Goal: Task Accomplishment & Management: Complete application form

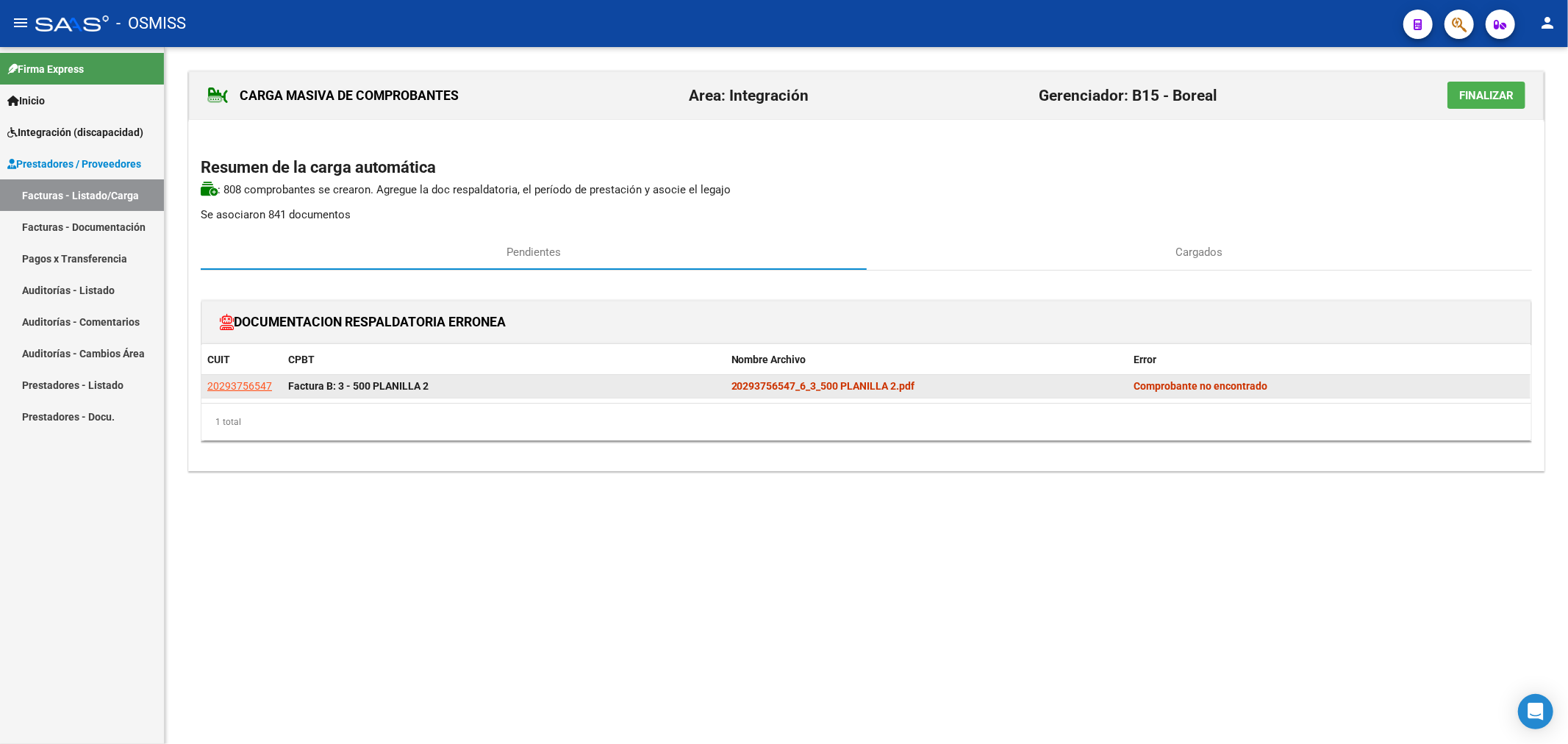
click at [860, 384] on strong "Comprobante no encontrado" at bounding box center [1200, 386] width 134 height 12
click at [860, 388] on strong "20293756547_6_3_500 PLANILLA 2.pdf" at bounding box center [823, 386] width 183 height 12
click at [383, 392] on strong "Factura B: 3 - 500 PLANILLA 2" at bounding box center [359, 386] width 141 height 12
click at [298, 381] on strong "Factura B: 3 - 500 PLANILLA 2" at bounding box center [359, 386] width 141 height 12
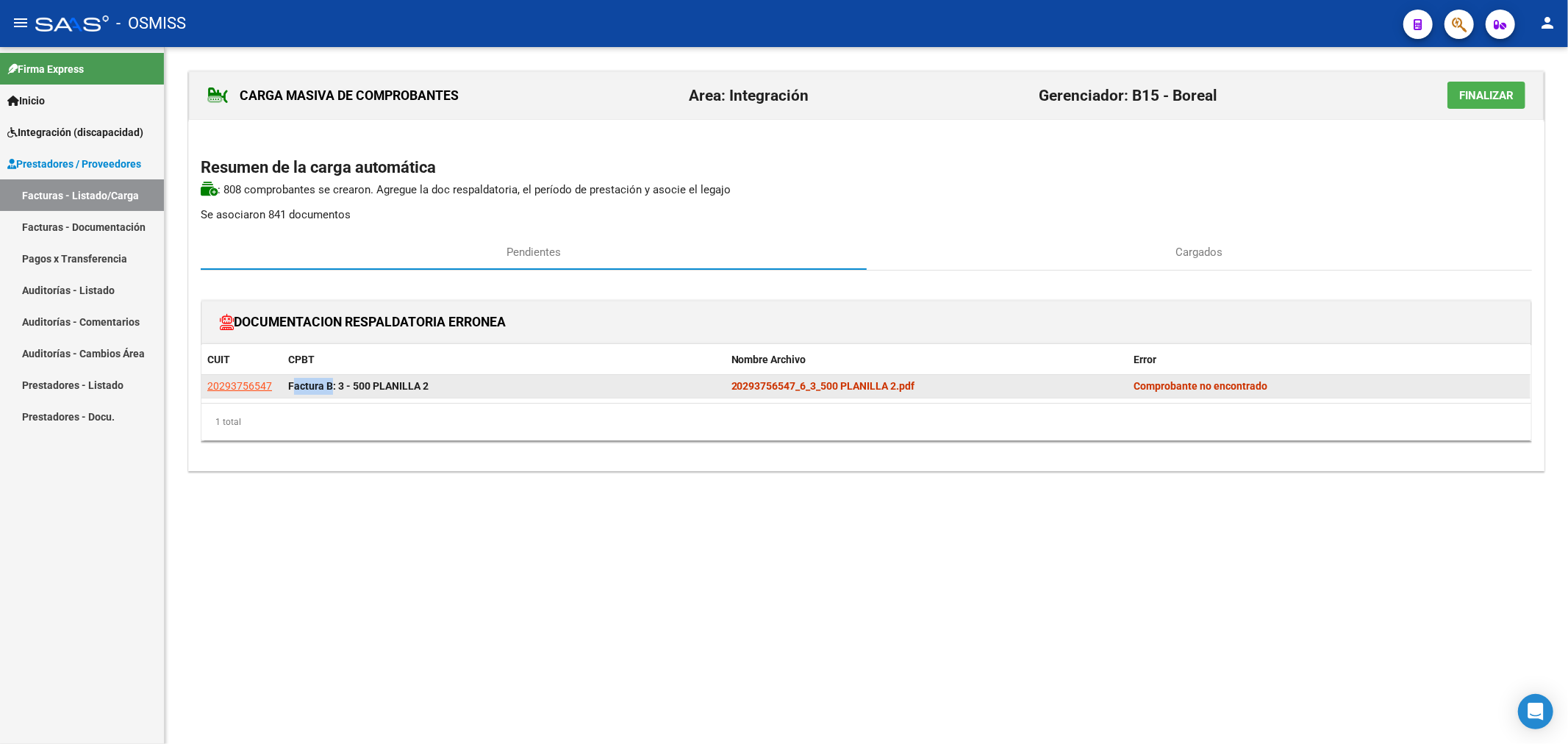
click at [298, 381] on strong "Factura B: 3 - 500 PLANILLA 2" at bounding box center [359, 386] width 141 height 12
click at [229, 387] on span "20293756547" at bounding box center [239, 386] width 64 height 12
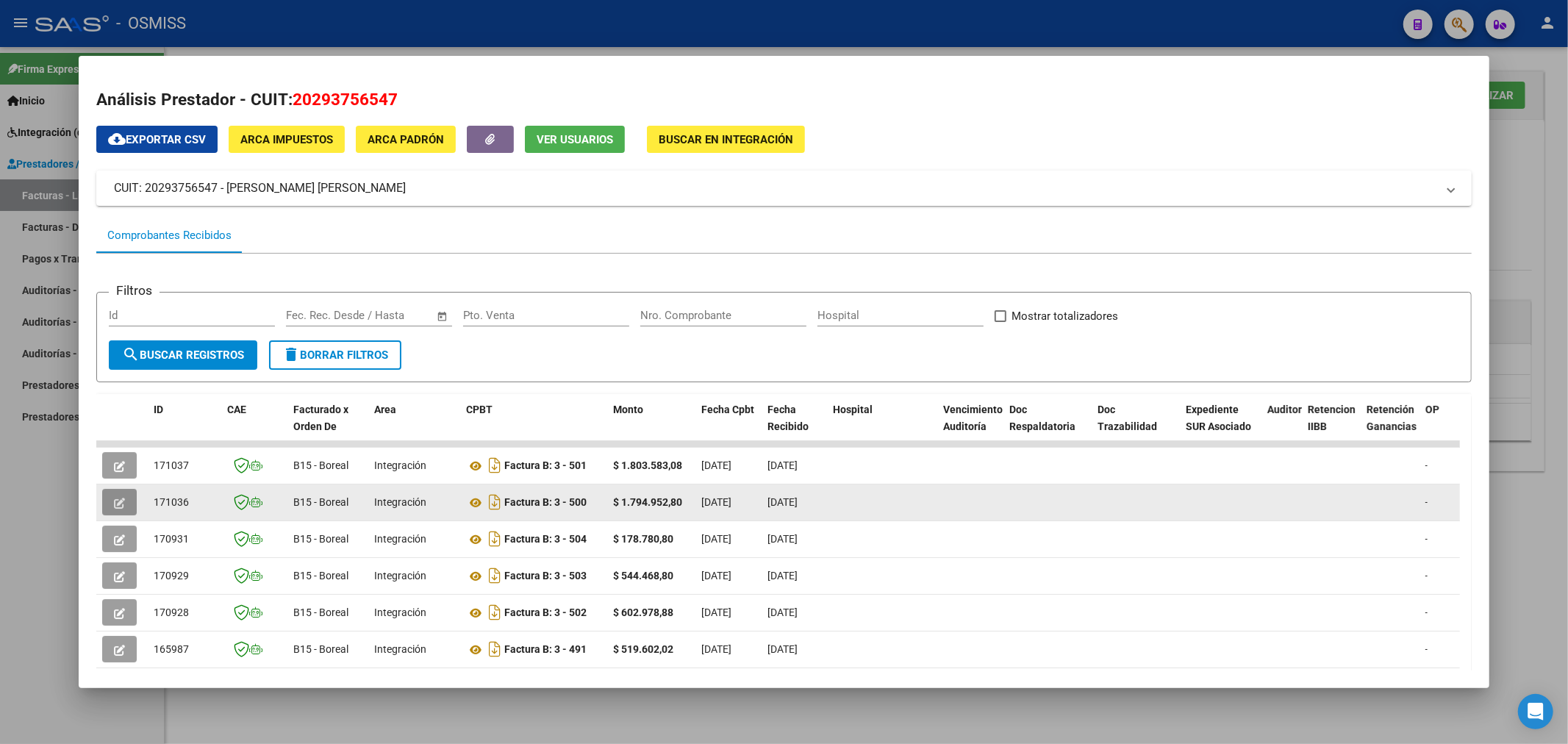
click at [114, 500] on icon "button" at bounding box center [119, 503] width 11 height 11
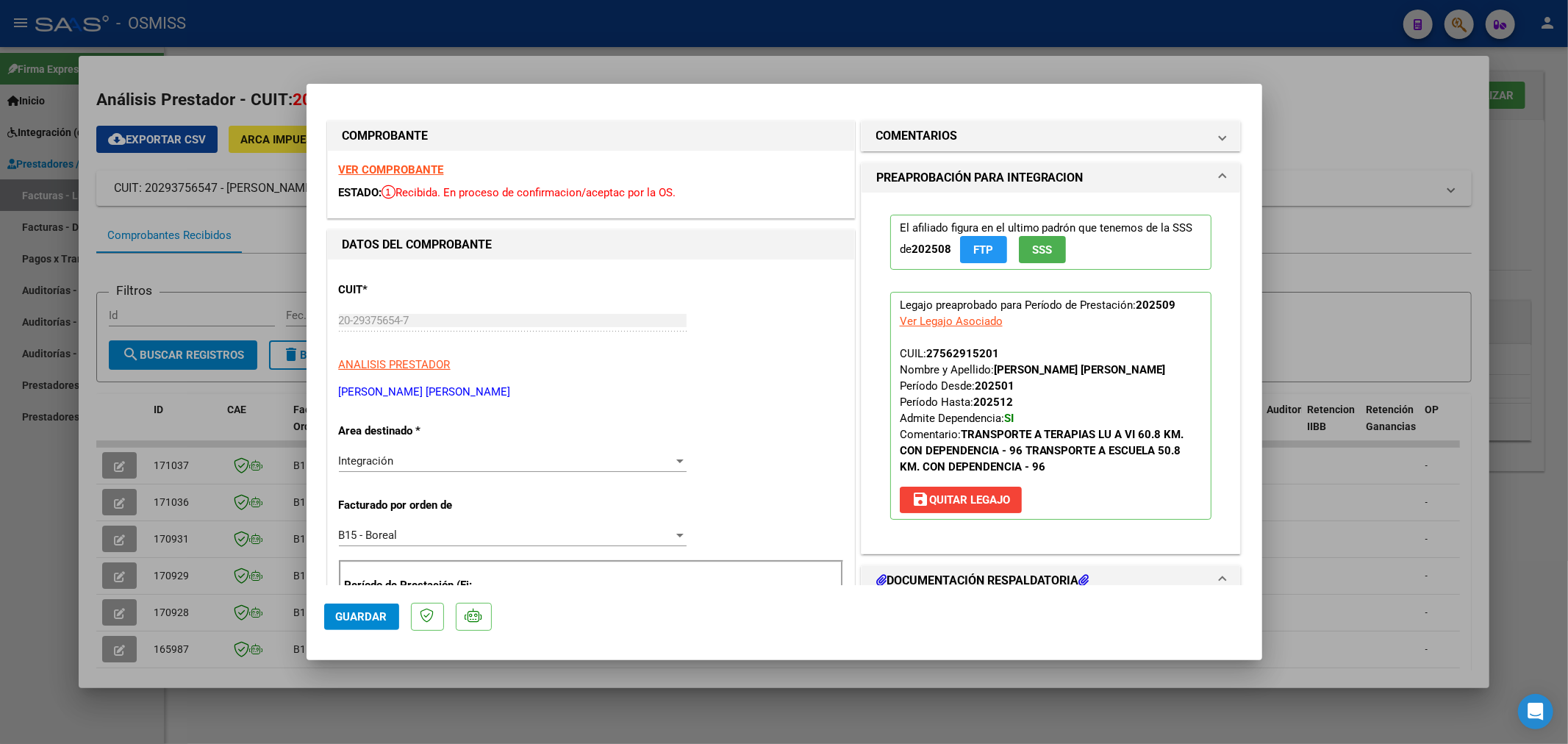
click at [395, 169] on strong "VER COMPROBANTE" at bounding box center [391, 169] width 105 height 13
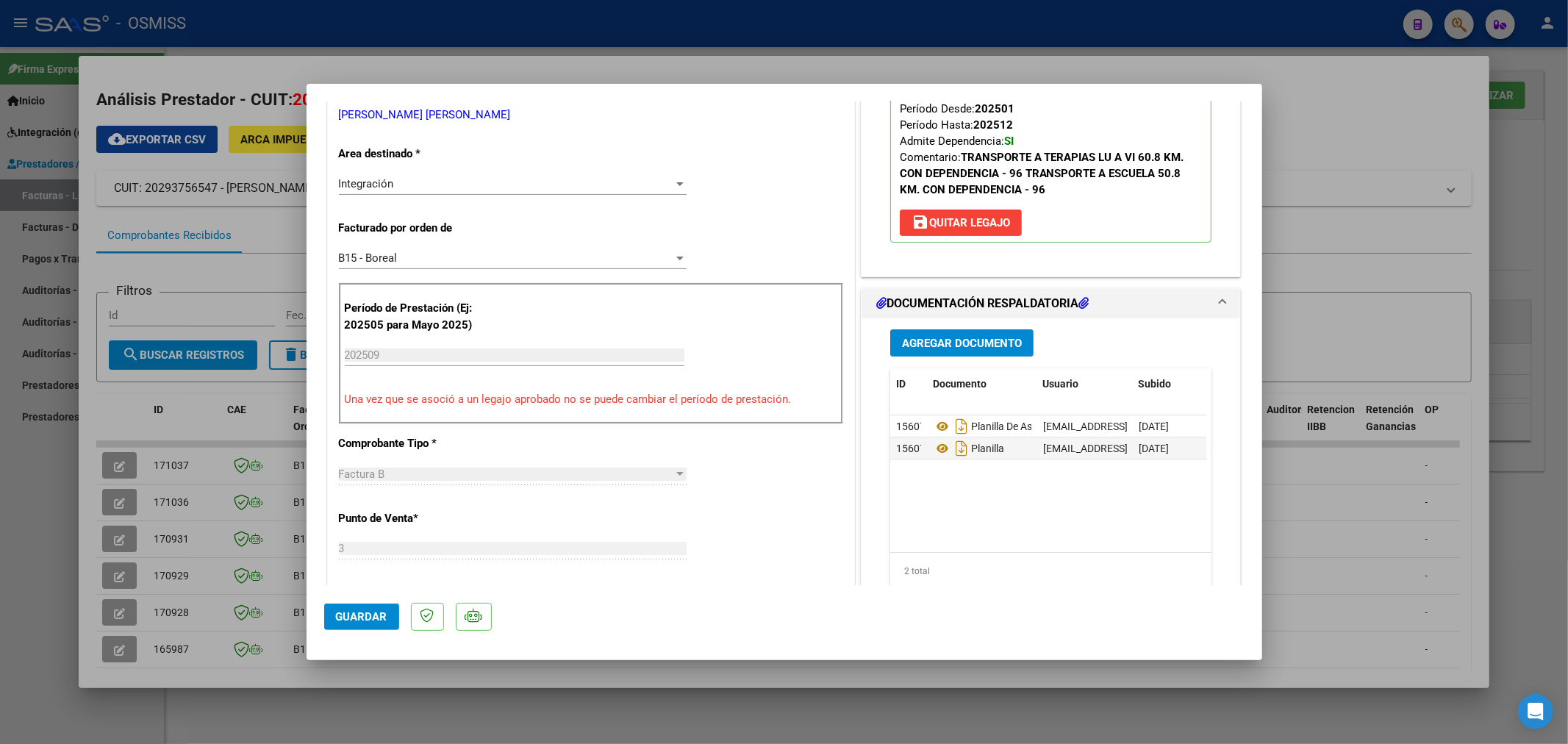
scroll to position [327, 0]
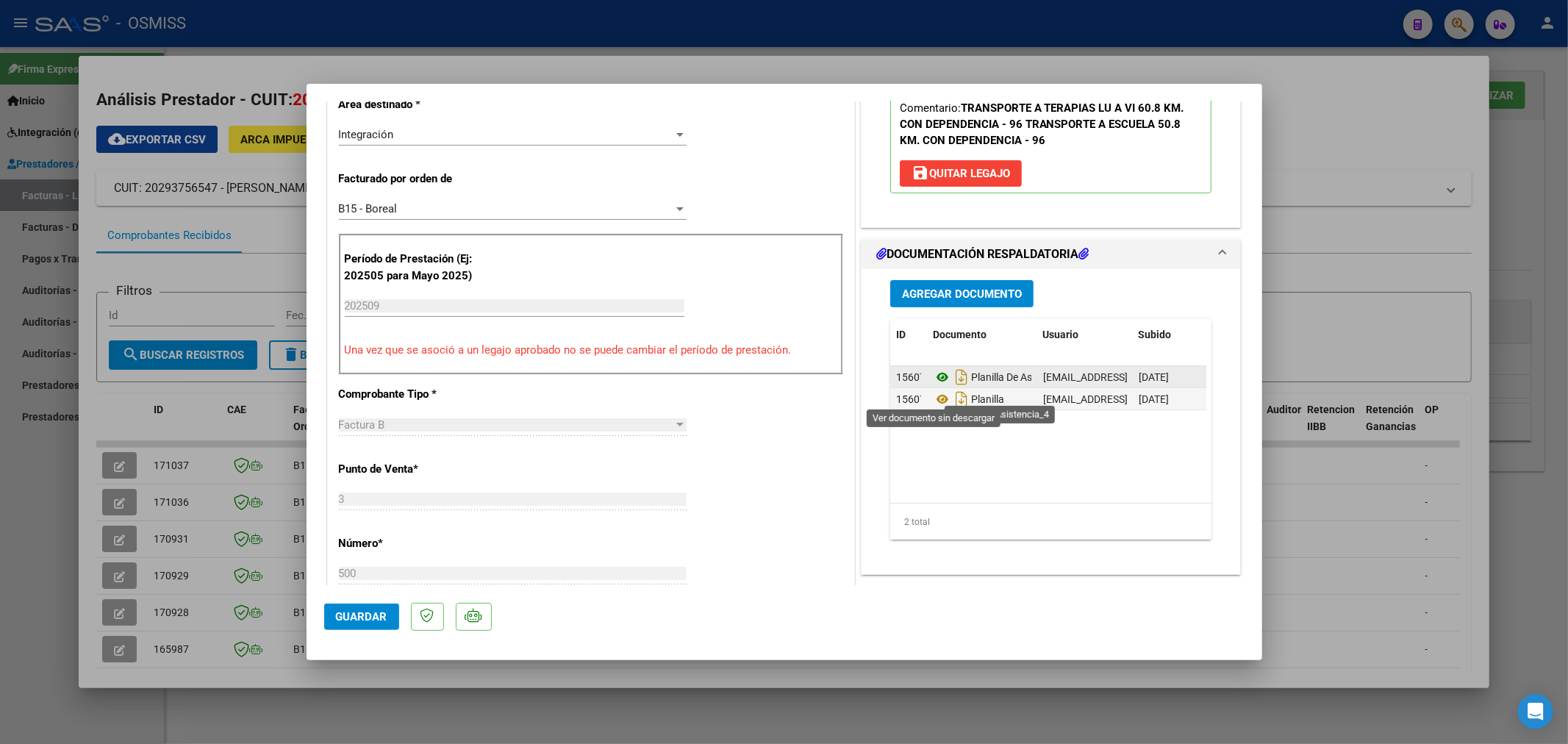
click at [860, 386] on icon at bounding box center [942, 377] width 19 height 17
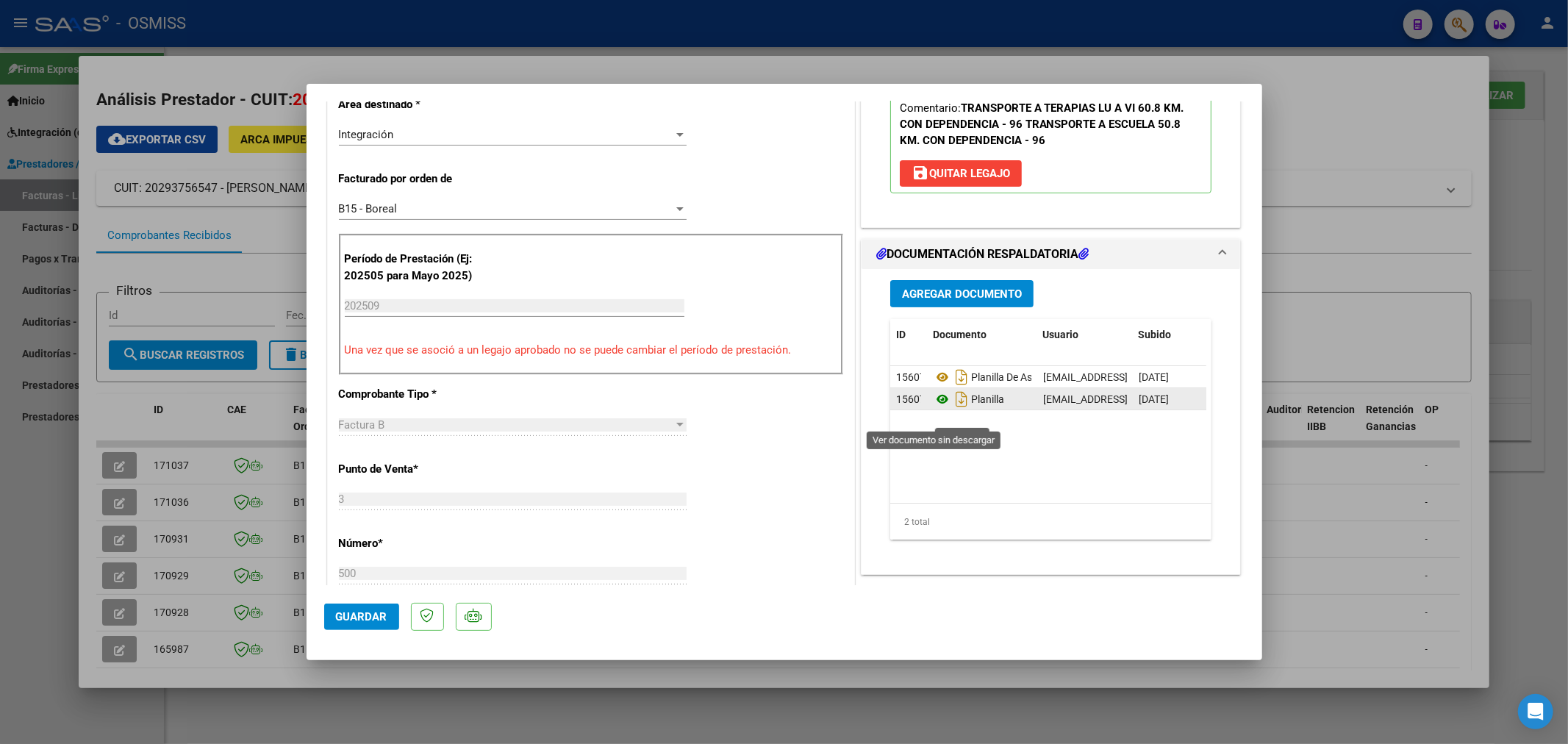
click at [860, 408] on icon at bounding box center [942, 399] width 19 height 17
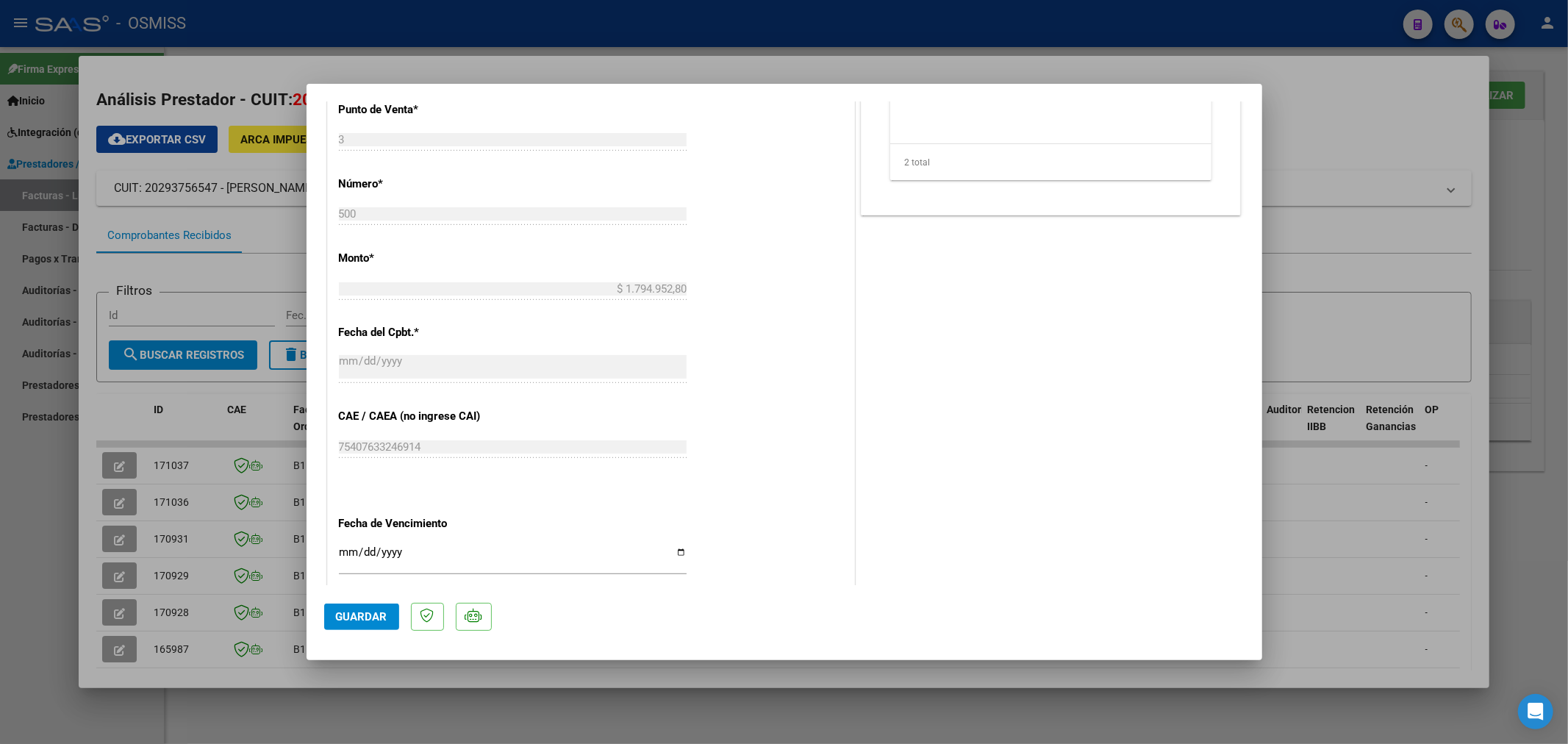
scroll to position [817, 0]
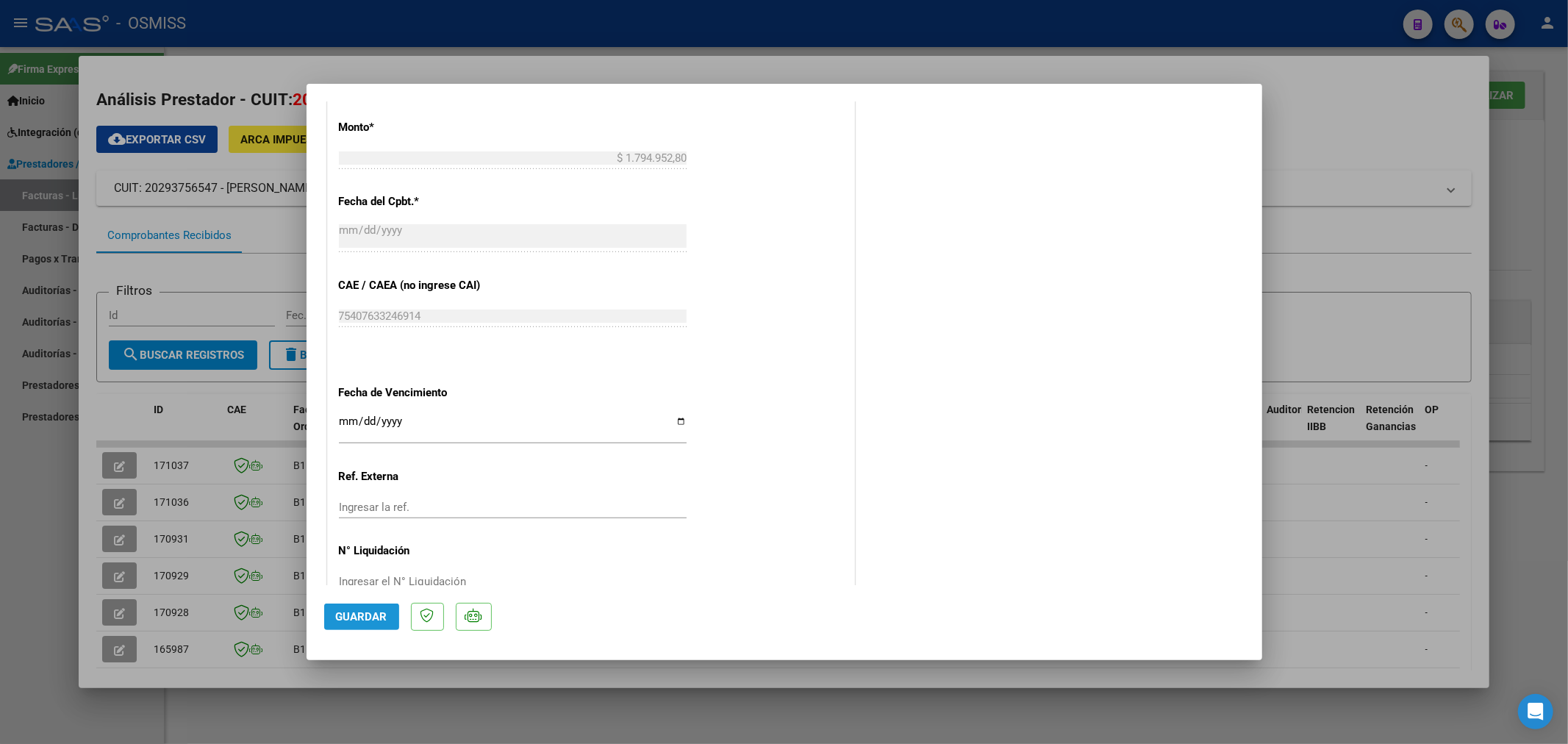
click at [357, 627] on button "Guardar" at bounding box center [362, 616] width 75 height 26
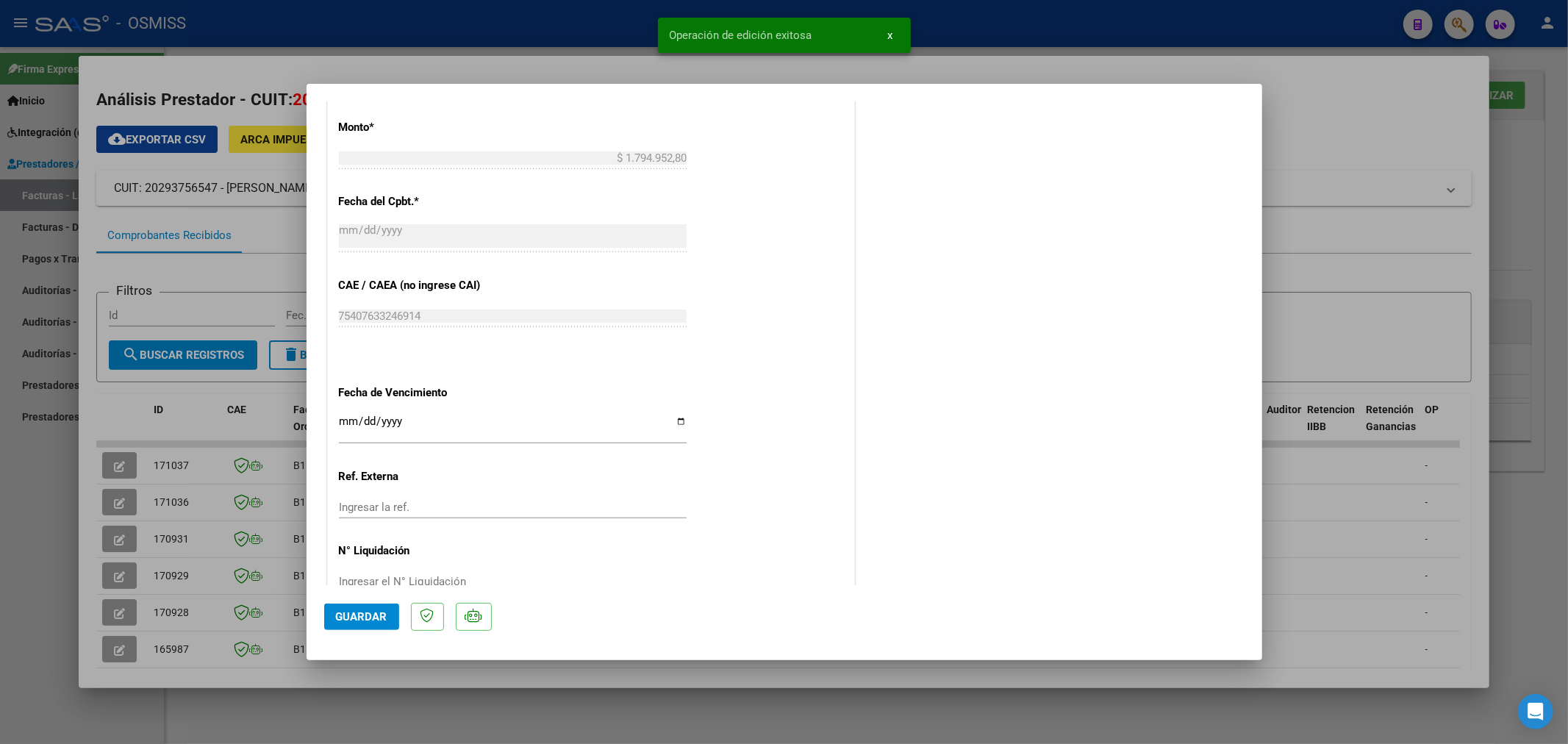
type input "$ 0,00"
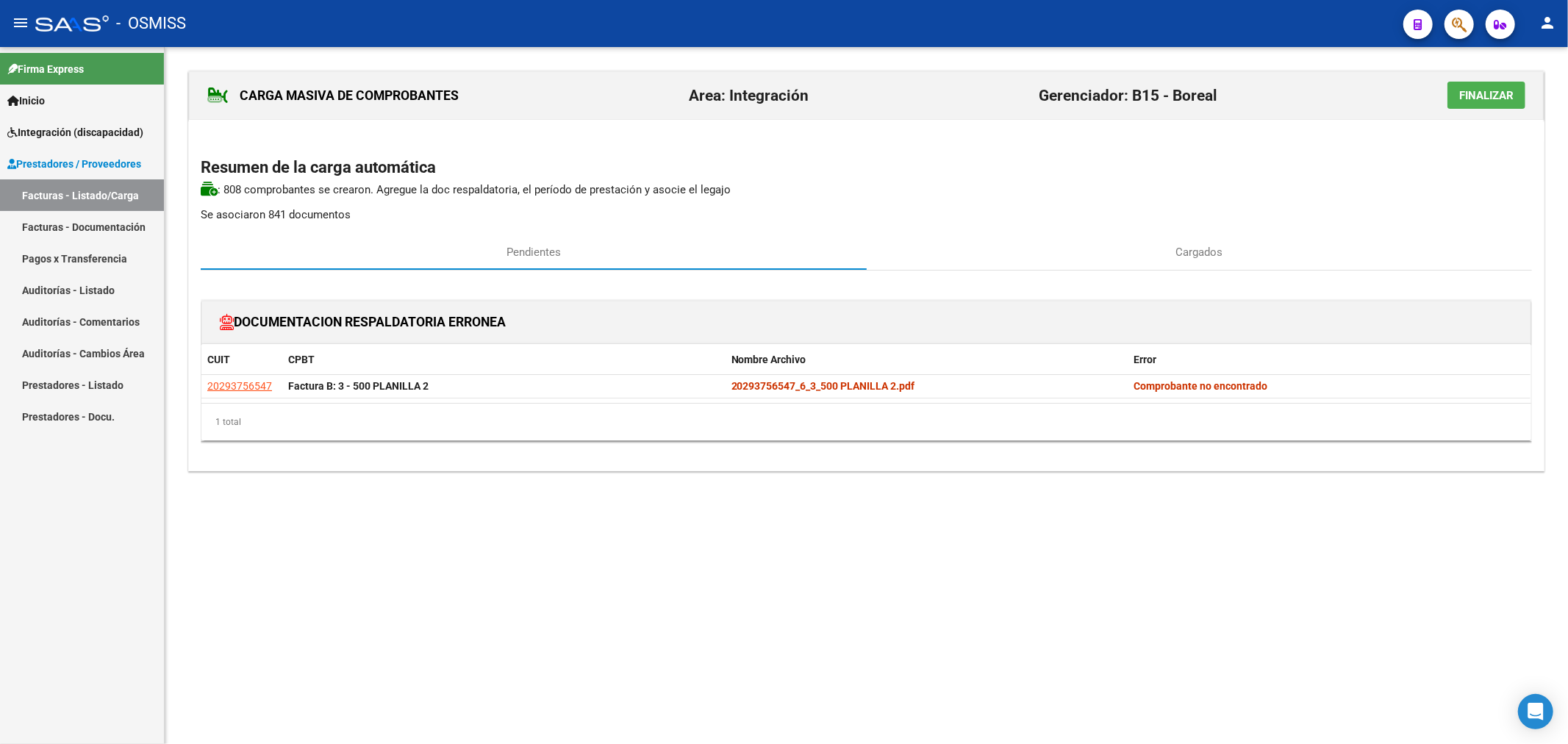
click at [860, 93] on span "Finalizar" at bounding box center [1486, 95] width 55 height 13
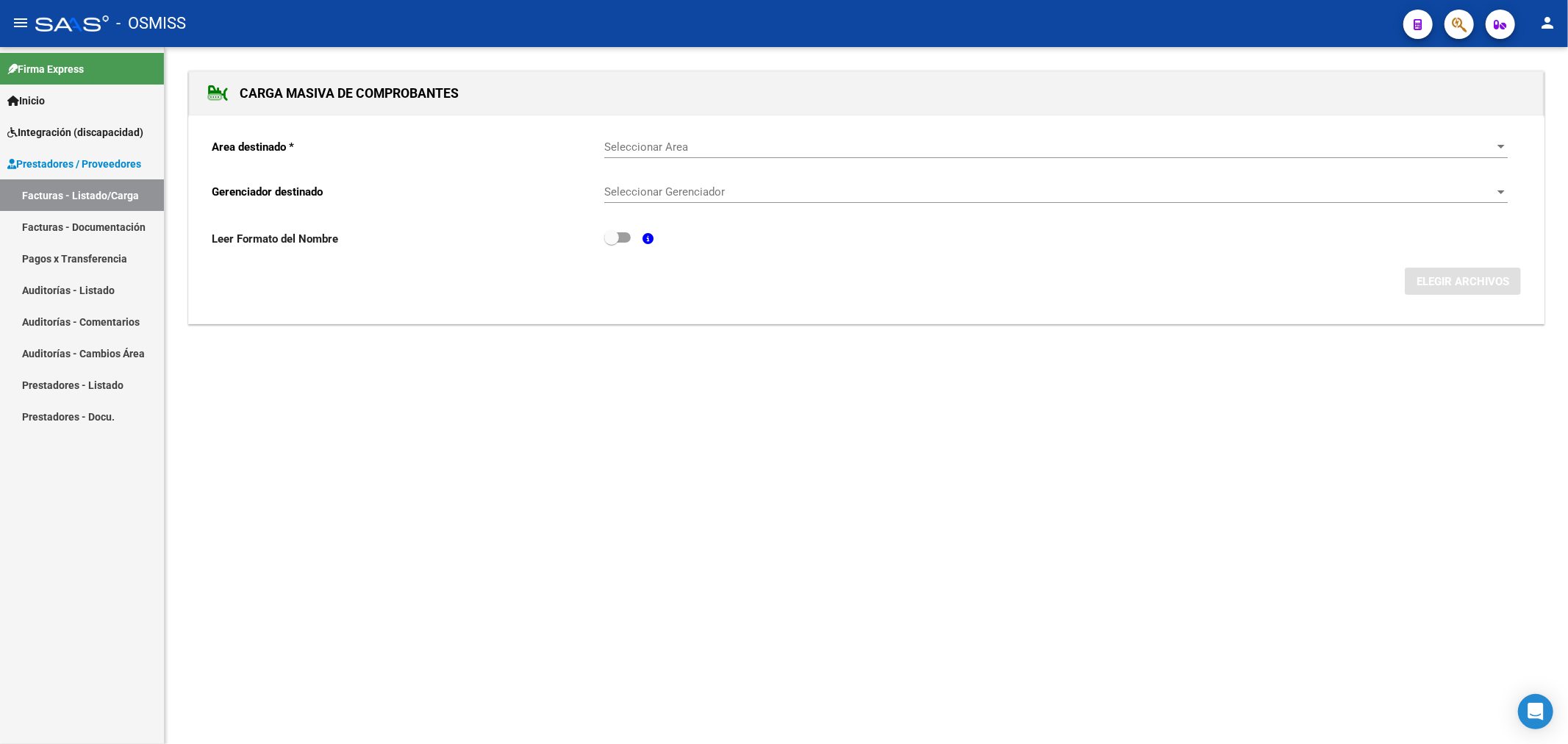
click at [42, 131] on span "Integración (discapacidad)" at bounding box center [75, 132] width 136 height 17
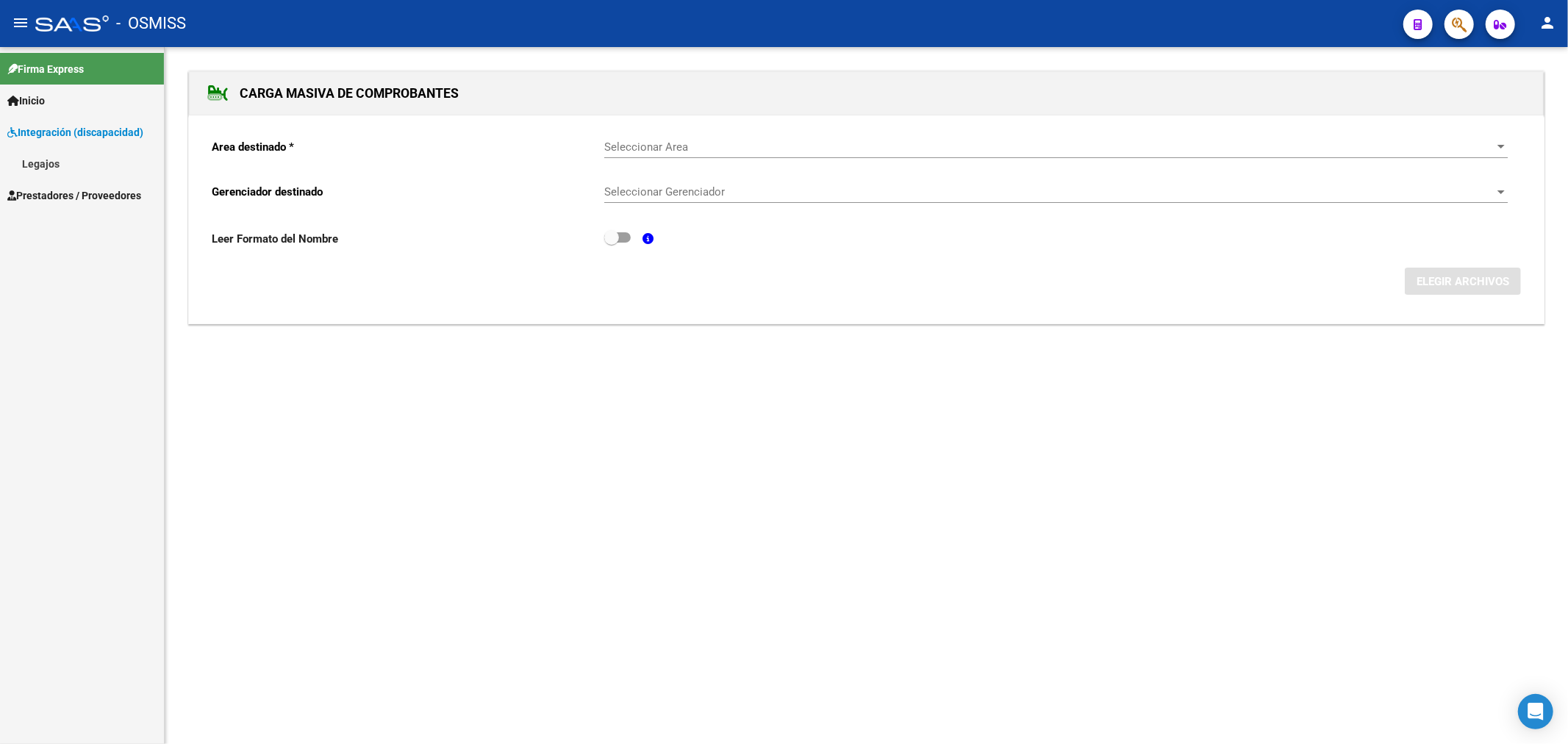
click at [42, 131] on span "Integración (discapacidad)" at bounding box center [75, 132] width 136 height 17
click at [49, 167] on span "Prestadores / Proveedores" at bounding box center [74, 163] width 134 height 17
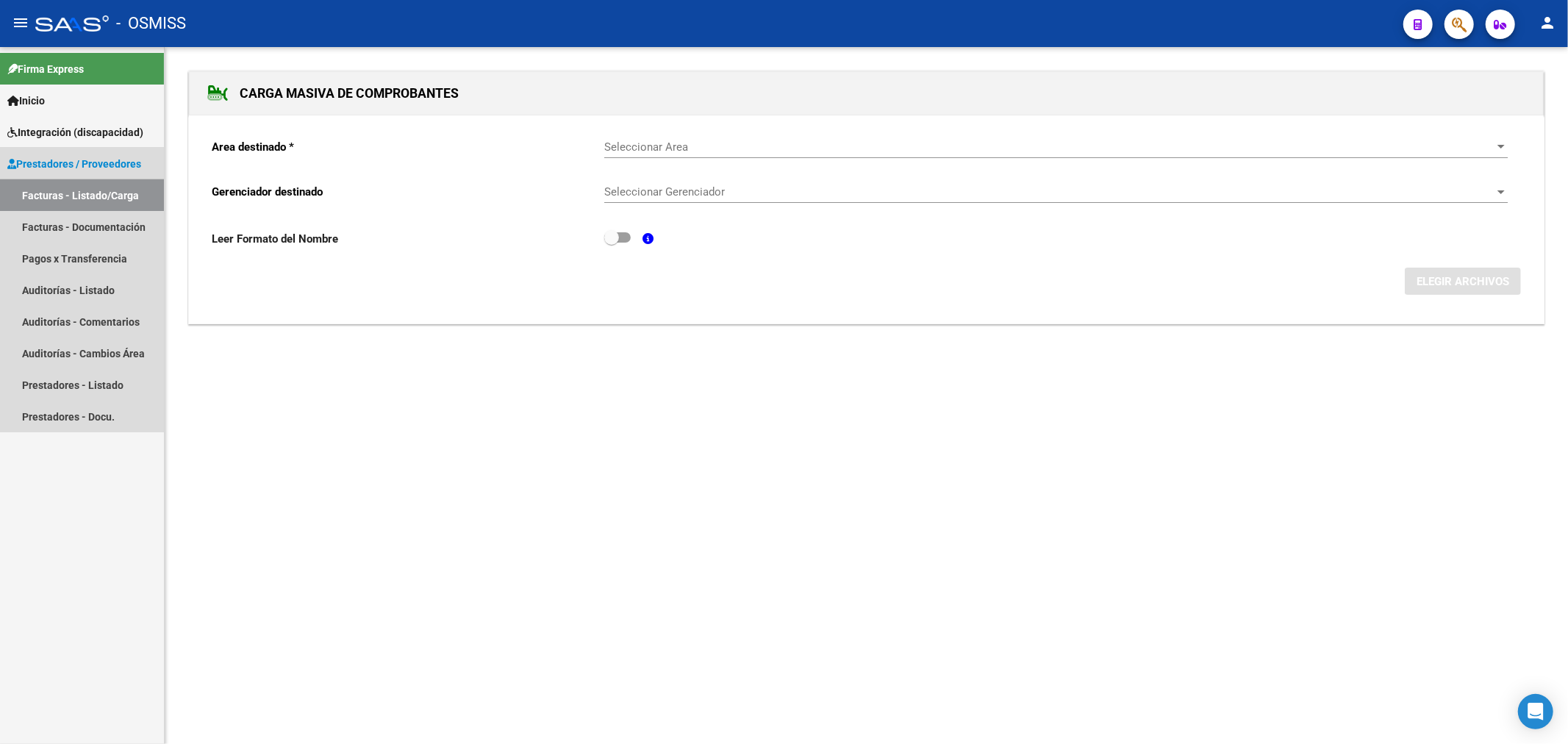
click at [69, 193] on link "Facturas - Listado/Carga" at bounding box center [82, 195] width 164 height 31
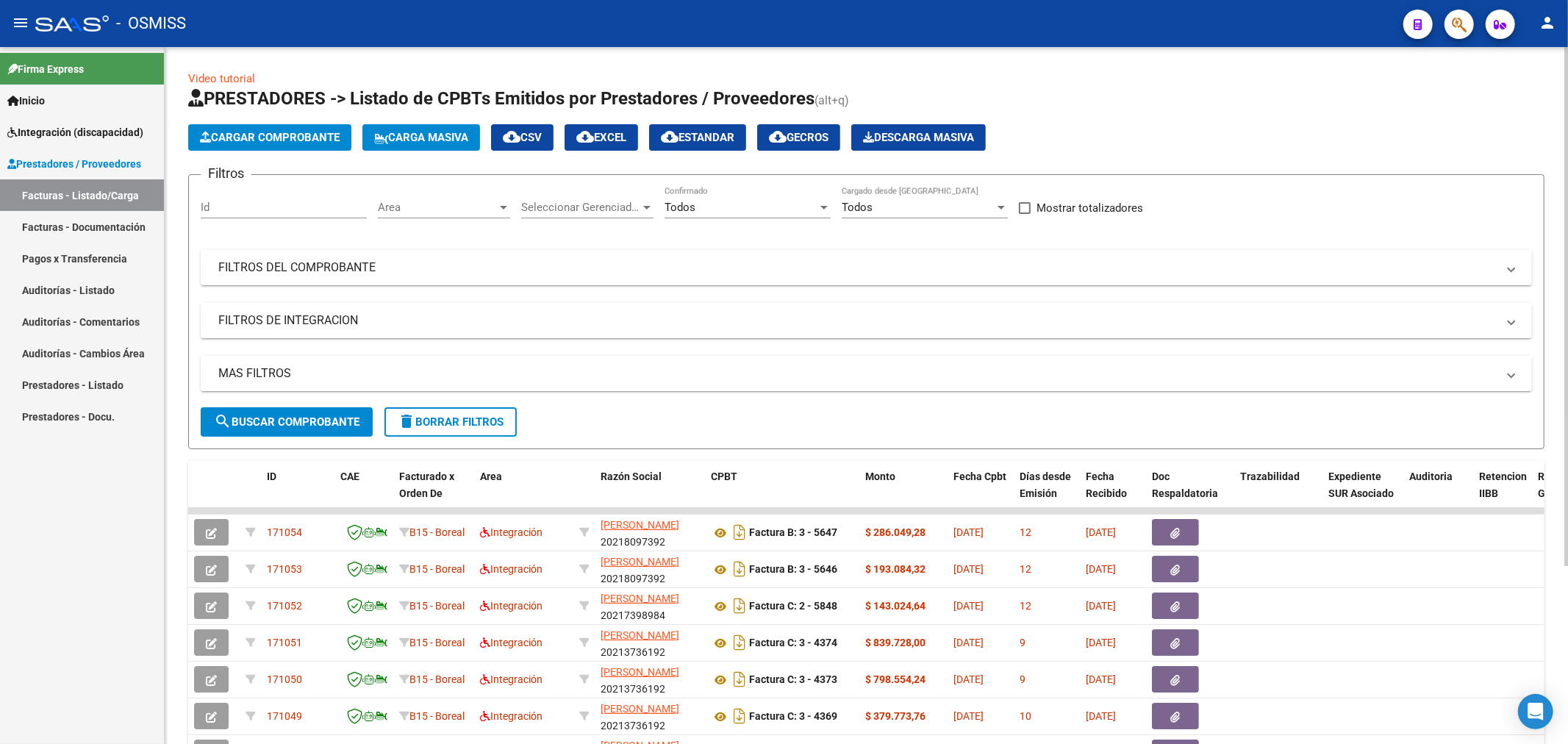
click at [424, 213] on span "Area" at bounding box center [437, 207] width 119 height 13
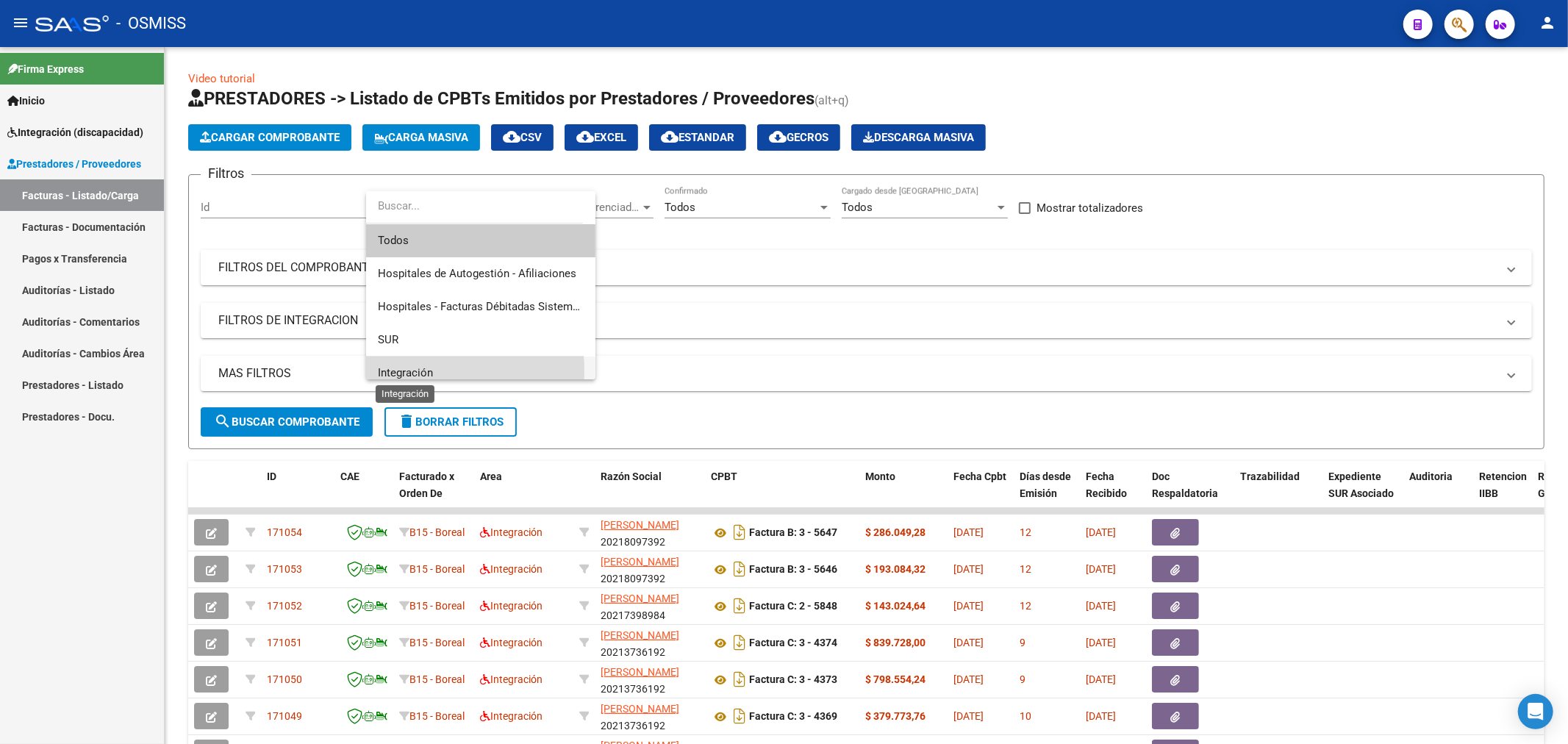
click at [425, 369] on span "Integración" at bounding box center [405, 372] width 55 height 13
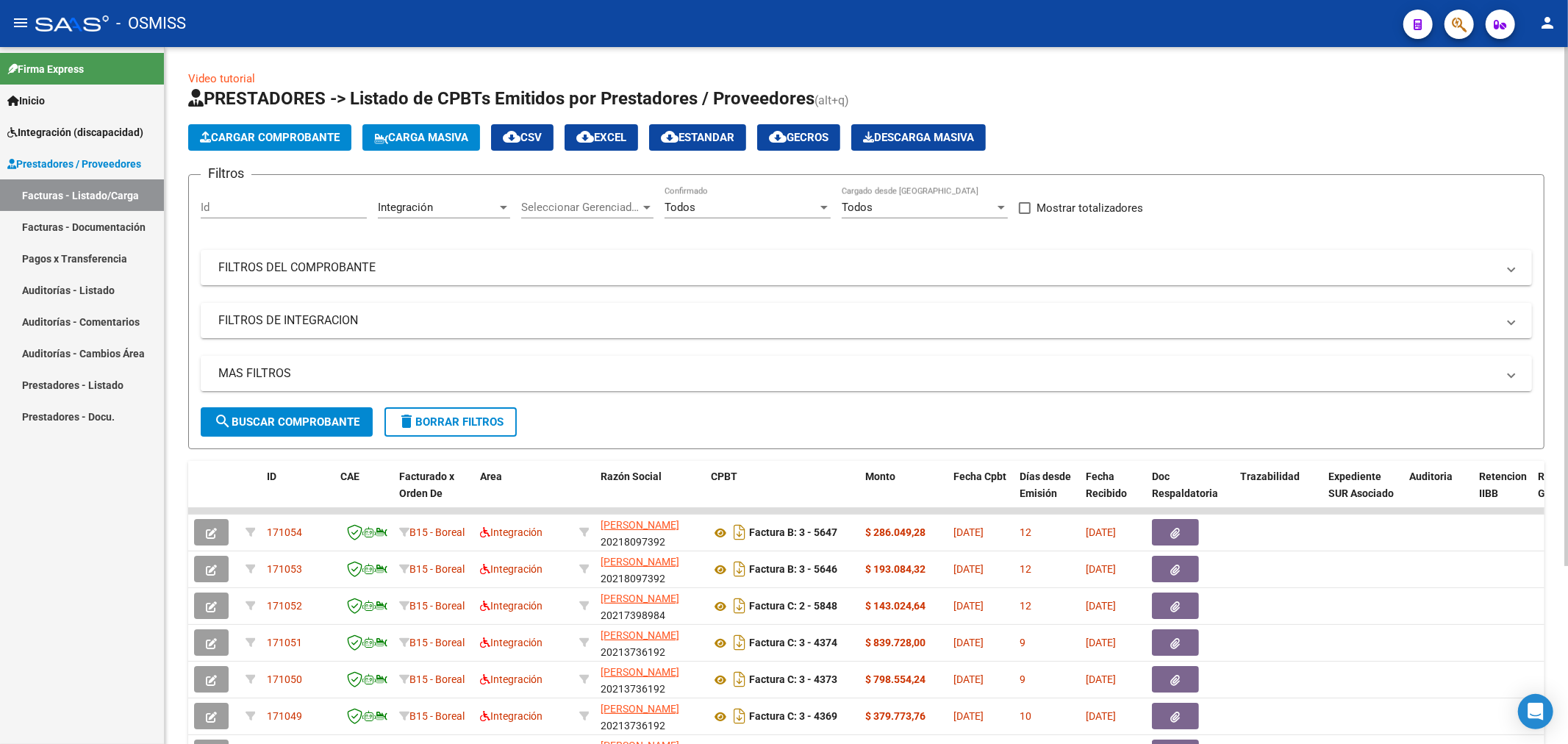
click at [259, 375] on mat-panel-title "MAS FILTROS" at bounding box center [857, 373] width 1279 height 17
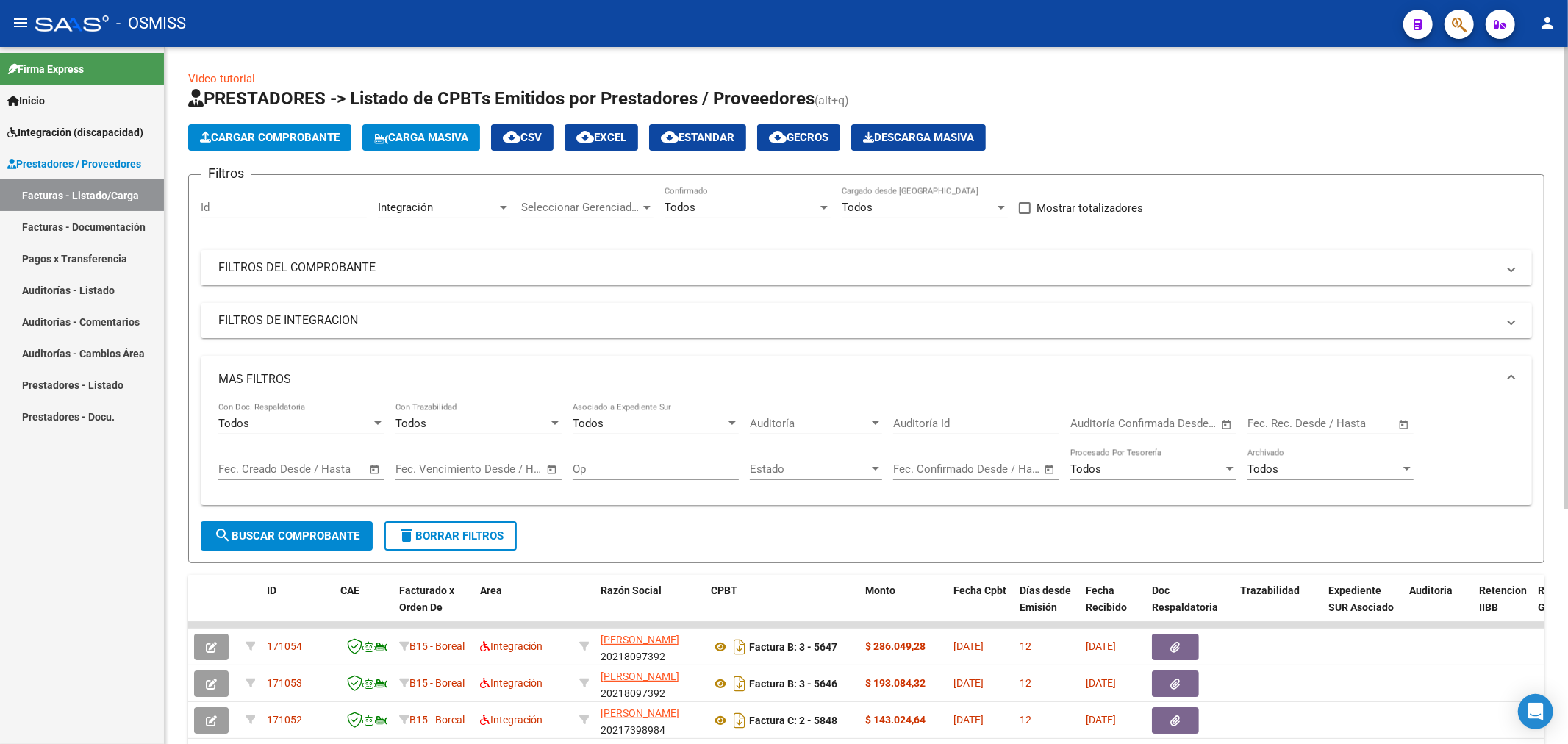
click at [278, 324] on mat-panel-title "FILTROS DE INTEGRACION" at bounding box center [857, 320] width 1279 height 17
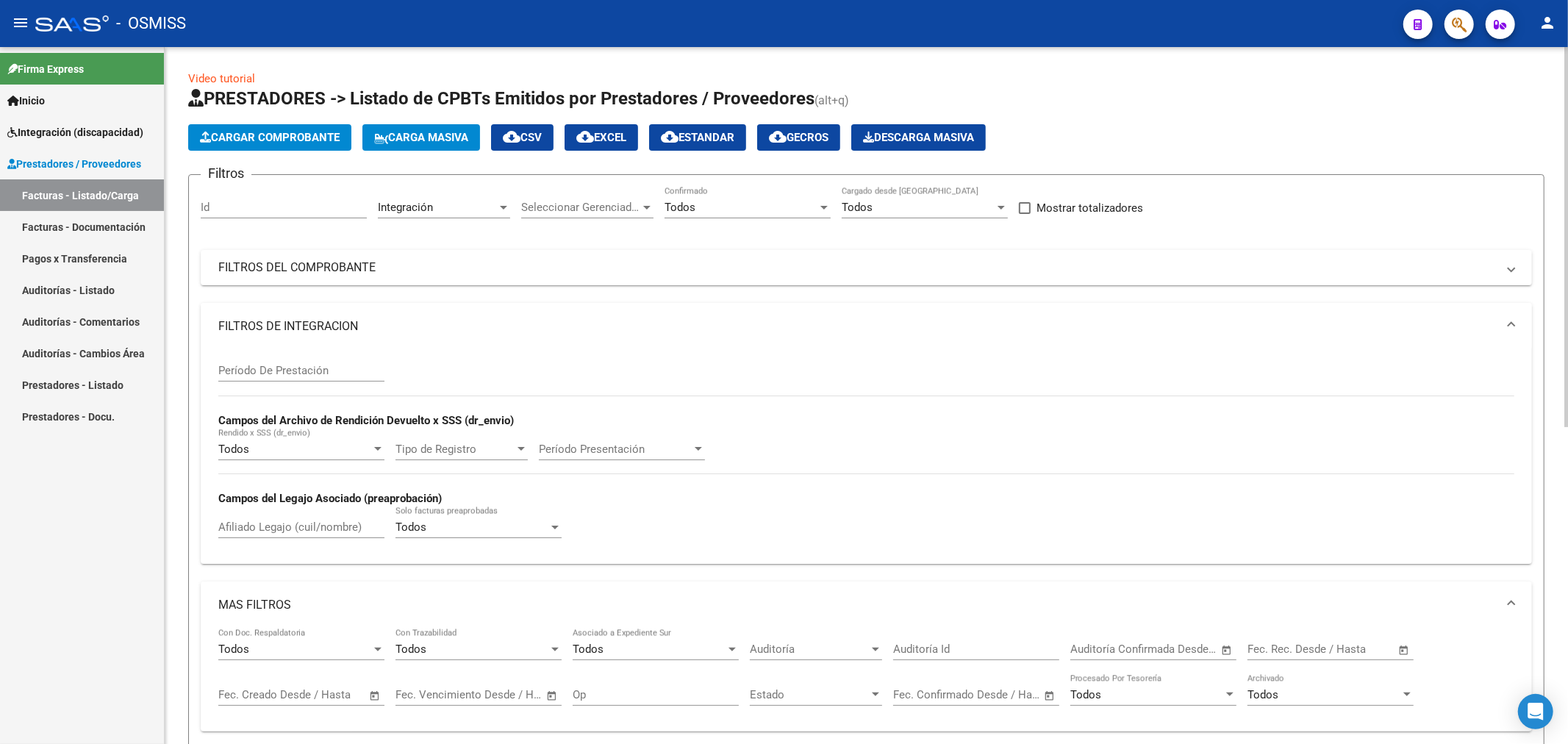
click at [278, 324] on mat-panel-title "FILTROS DE INTEGRACION" at bounding box center [857, 326] width 1279 height 17
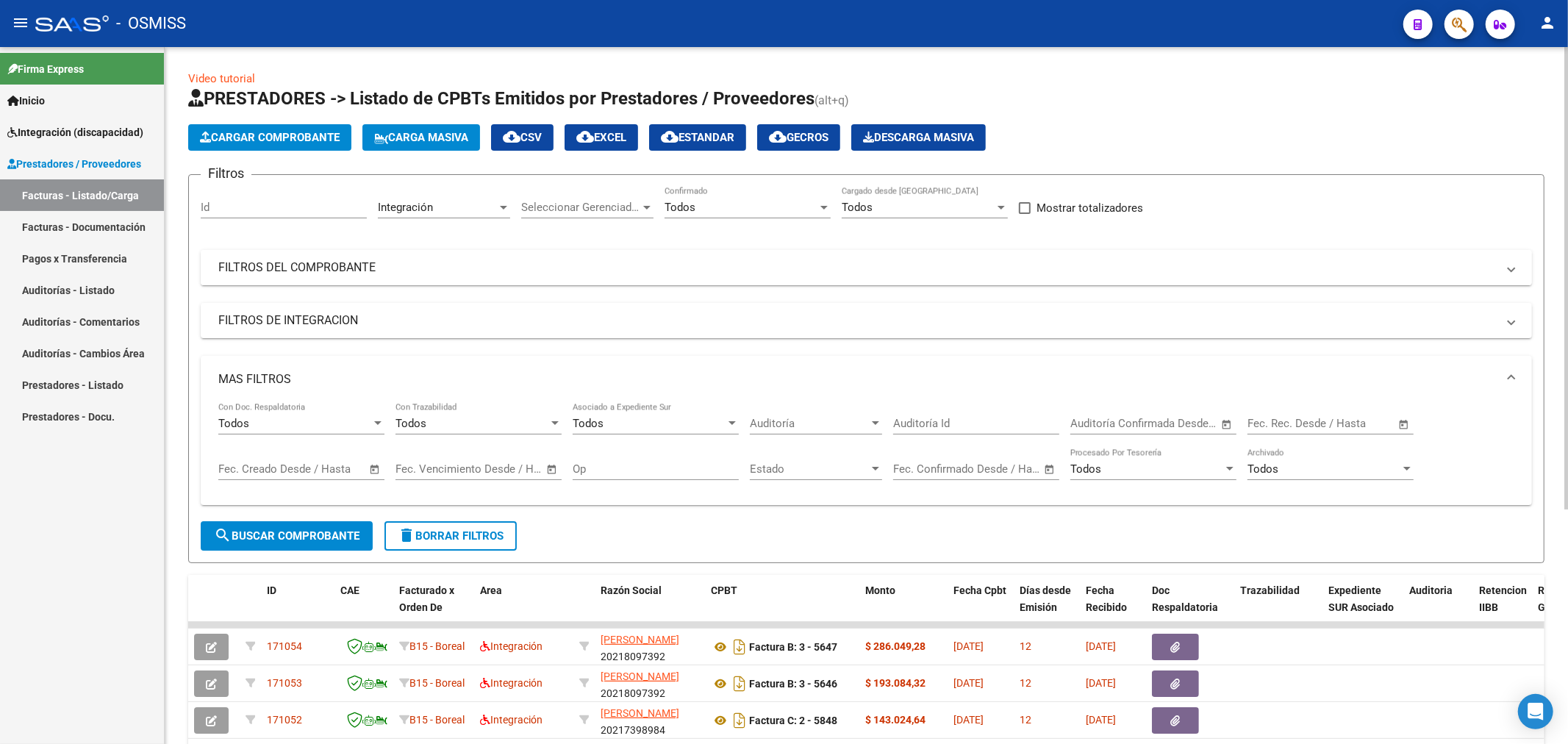
click at [295, 281] on mat-expansion-panel-header "FILTROS DEL COMPROBANTE" at bounding box center [867, 268] width 1332 height 36
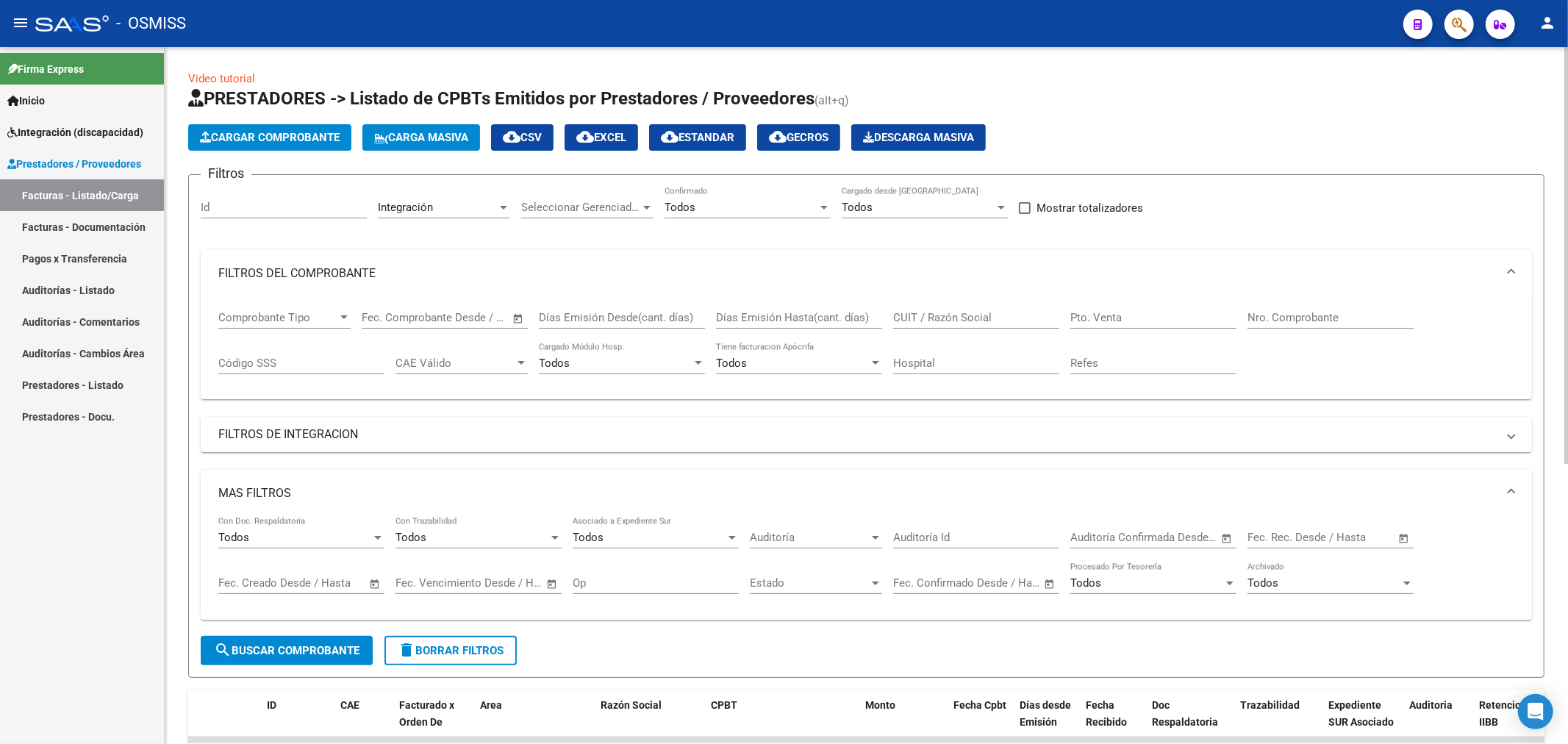
click at [298, 279] on mat-panel-title "FILTROS DEL COMPROBANTE" at bounding box center [857, 273] width 1279 height 17
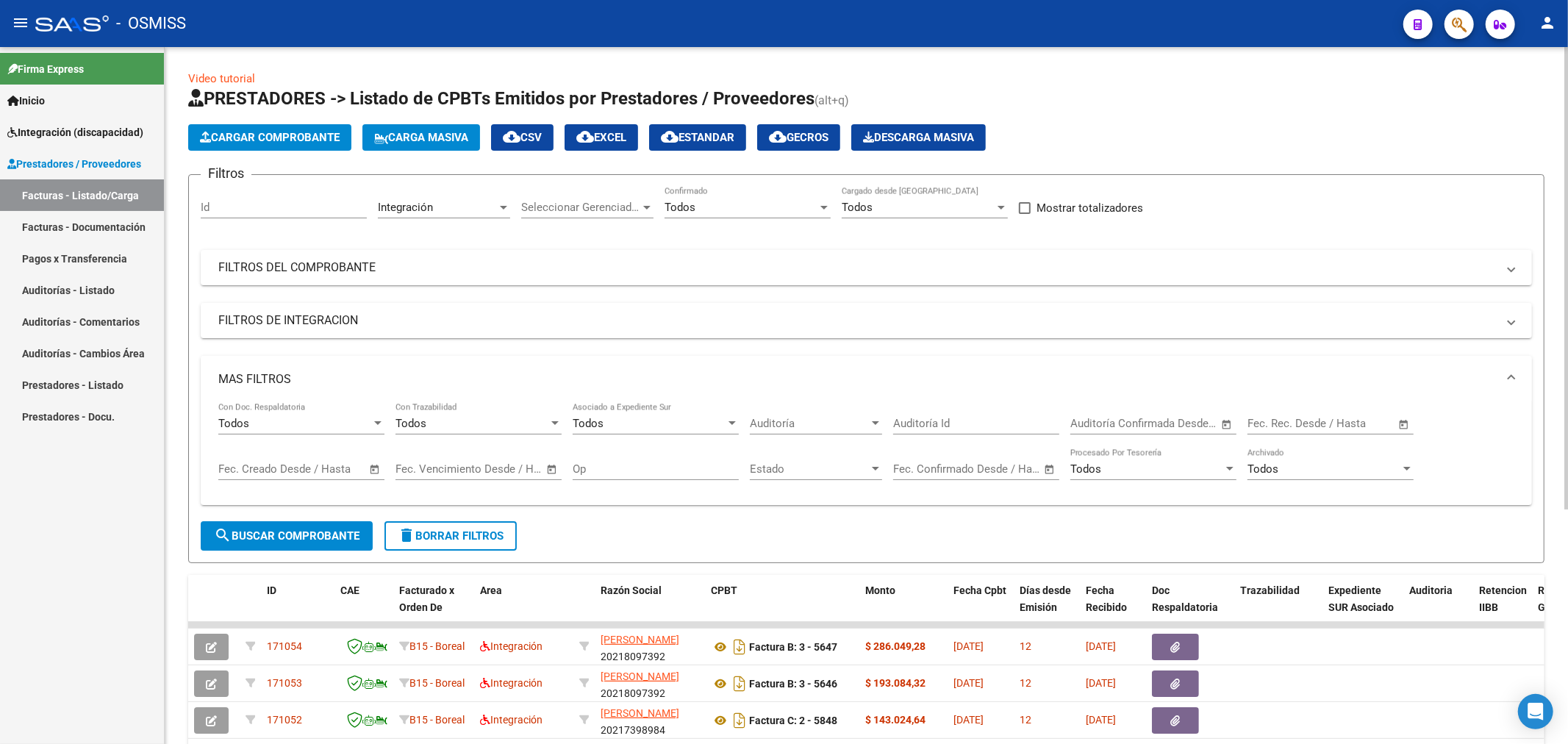
click at [255, 369] on mat-expansion-panel-header "MAS FILTROS" at bounding box center [867, 379] width 1332 height 47
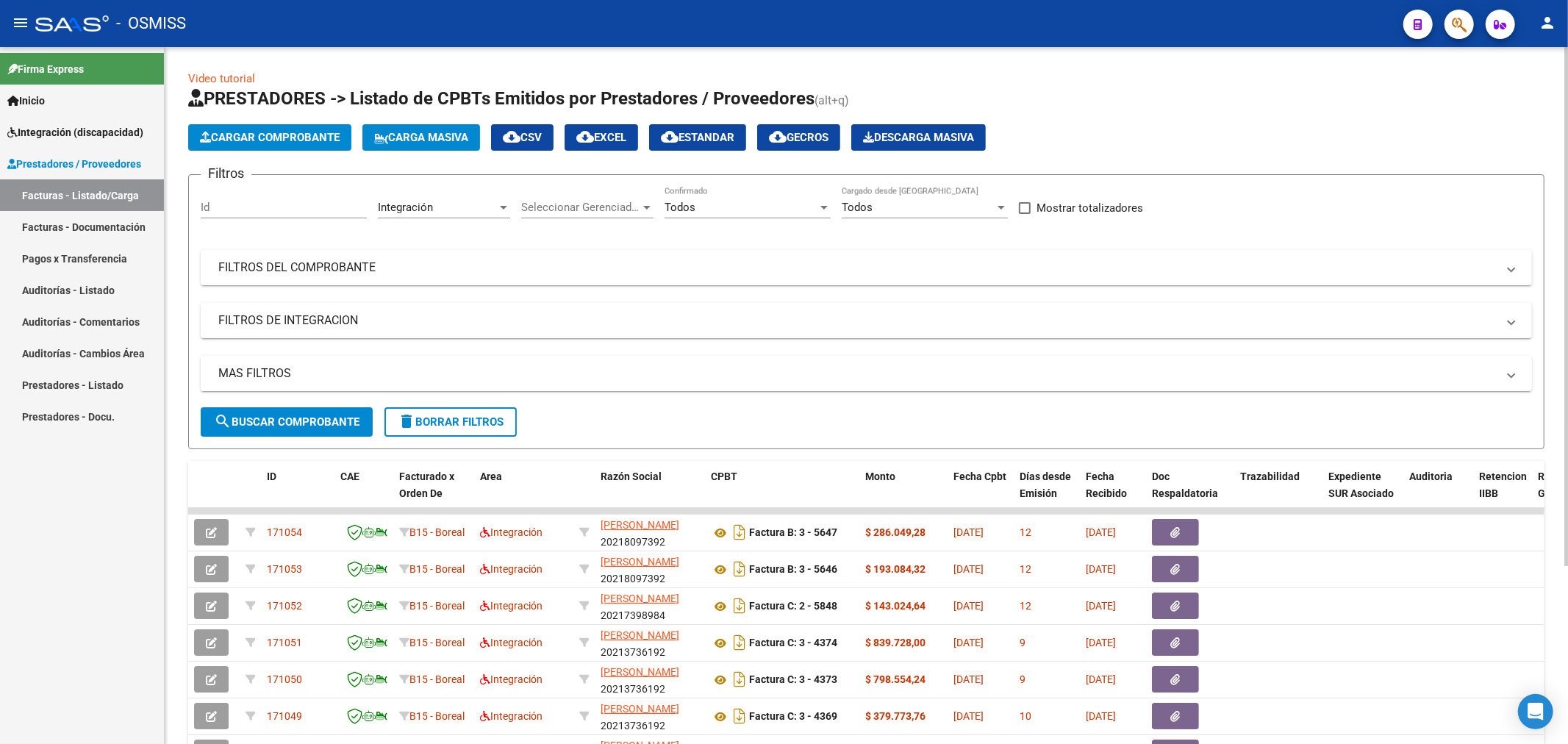
click at [255, 369] on mat-panel-title "MAS FILTROS" at bounding box center [857, 373] width 1279 height 17
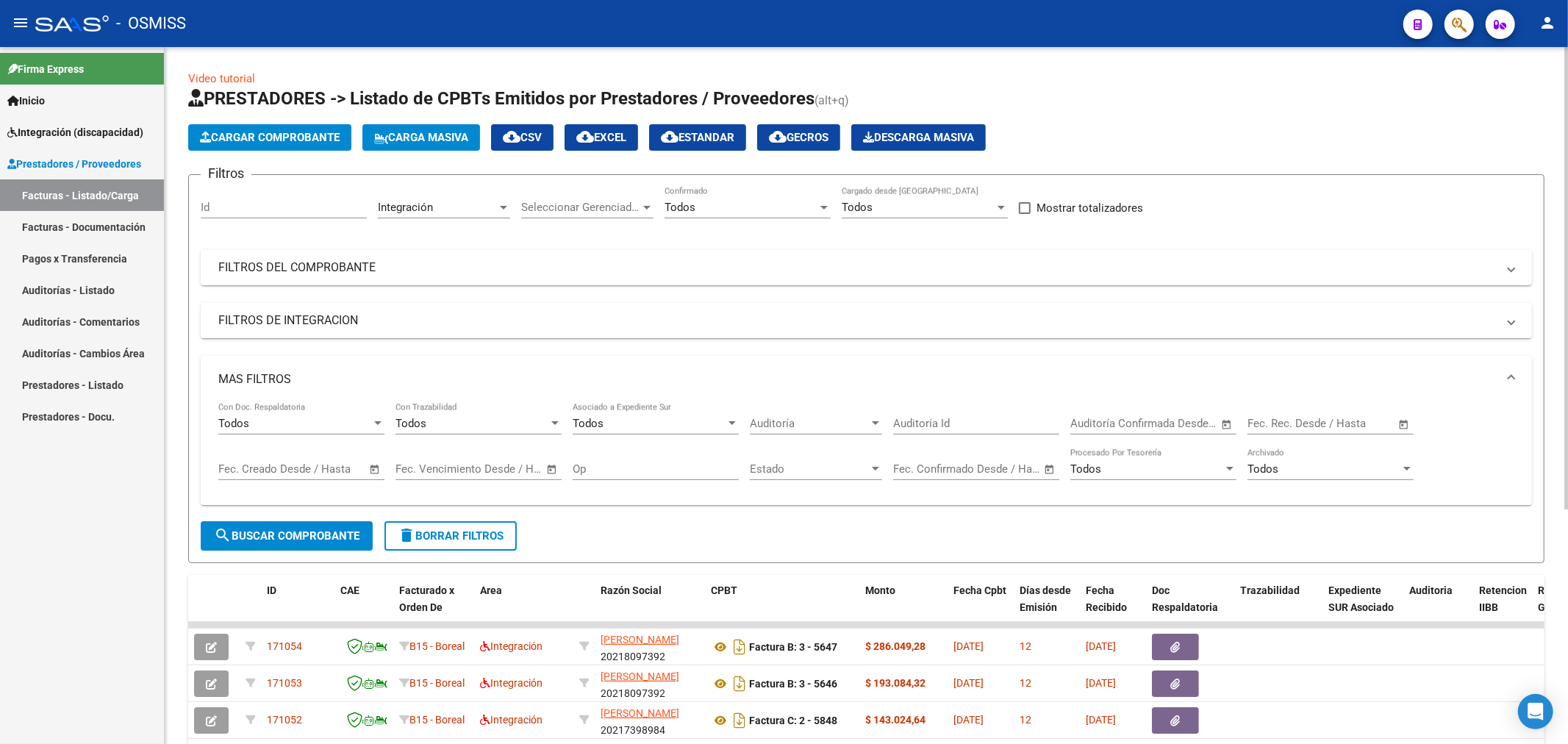
click at [354, 428] on div "Todos" at bounding box center [295, 423] width 153 height 13
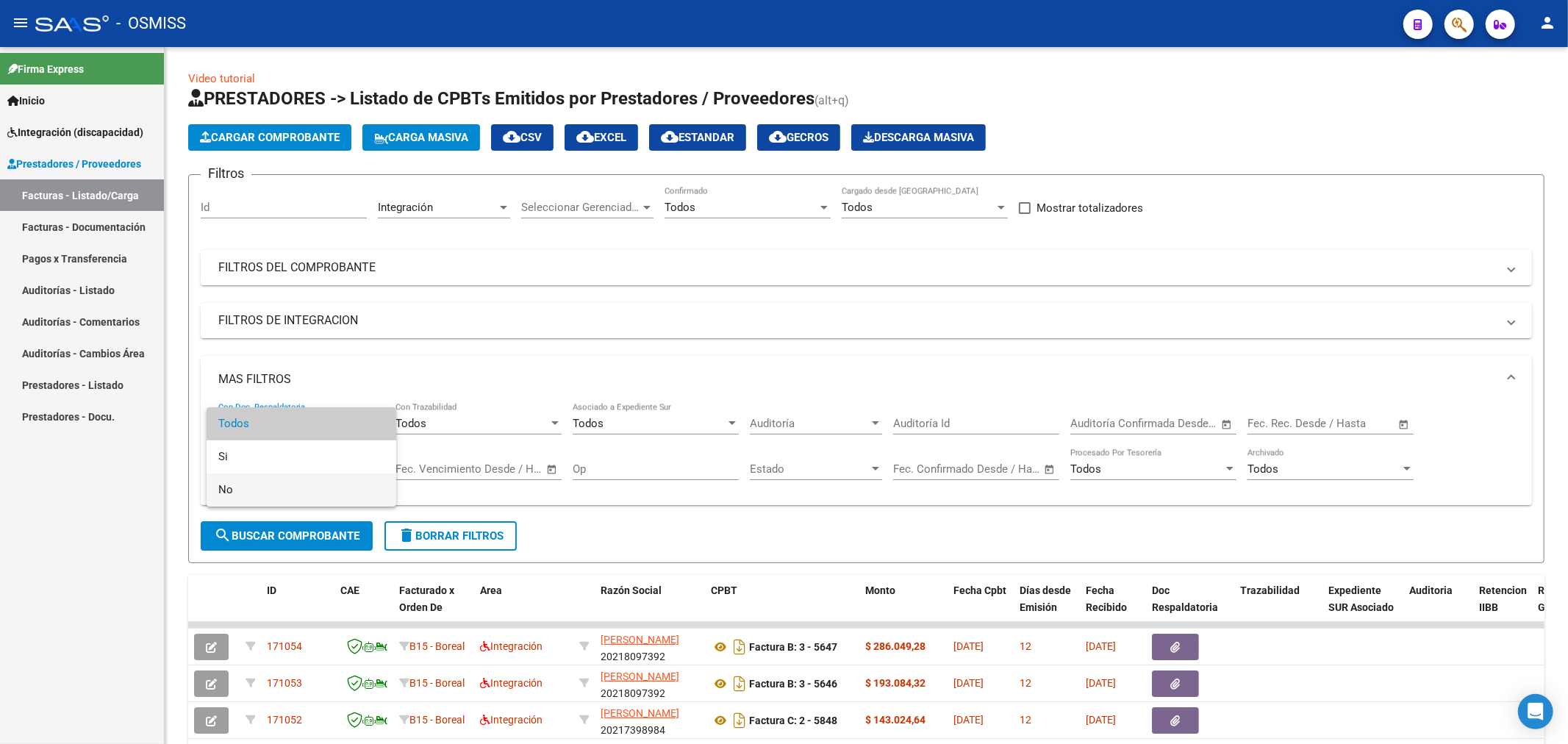
click at [276, 481] on span "No" at bounding box center [301, 490] width 166 height 33
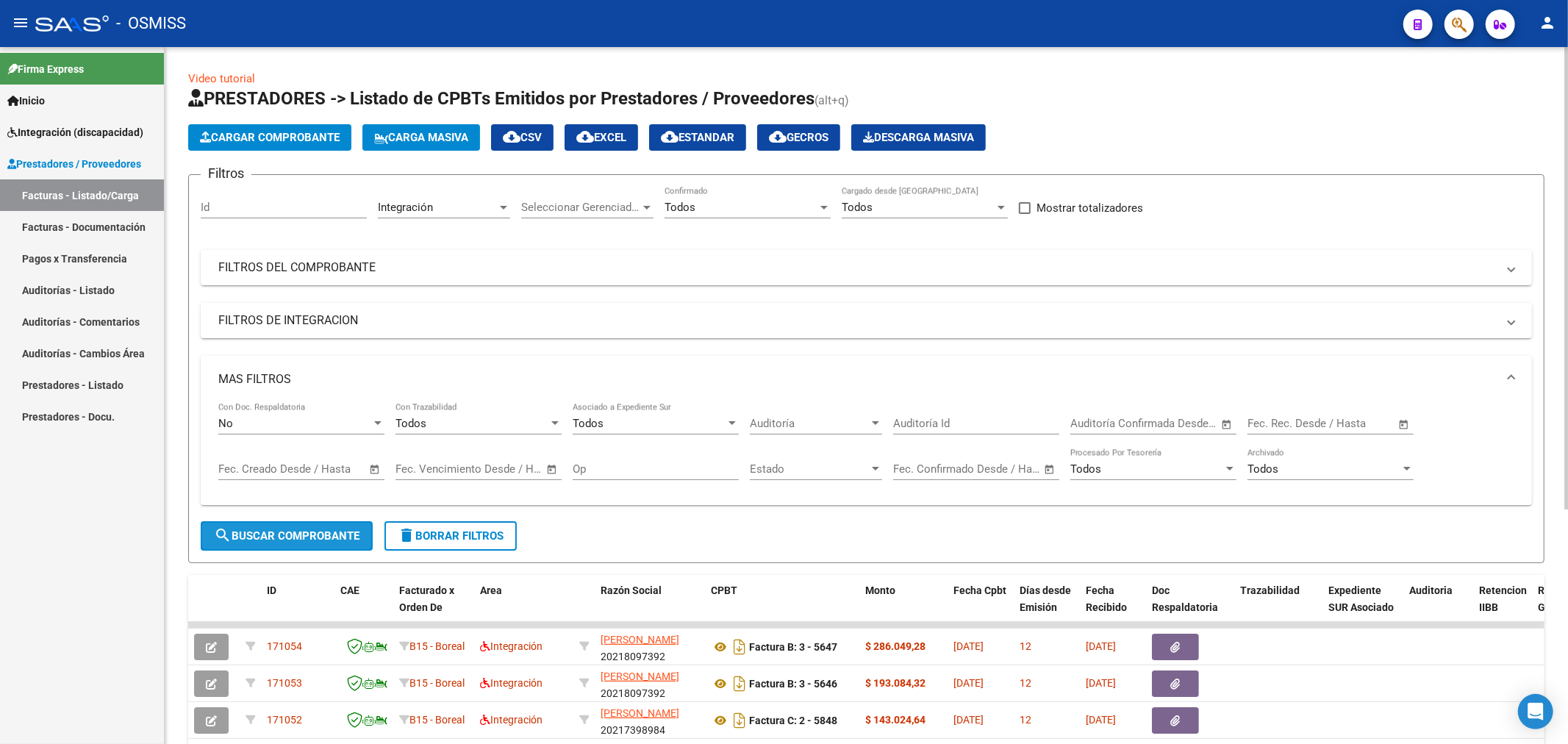
click at [274, 535] on span "search Buscar Comprobante" at bounding box center [286, 535] width 145 height 13
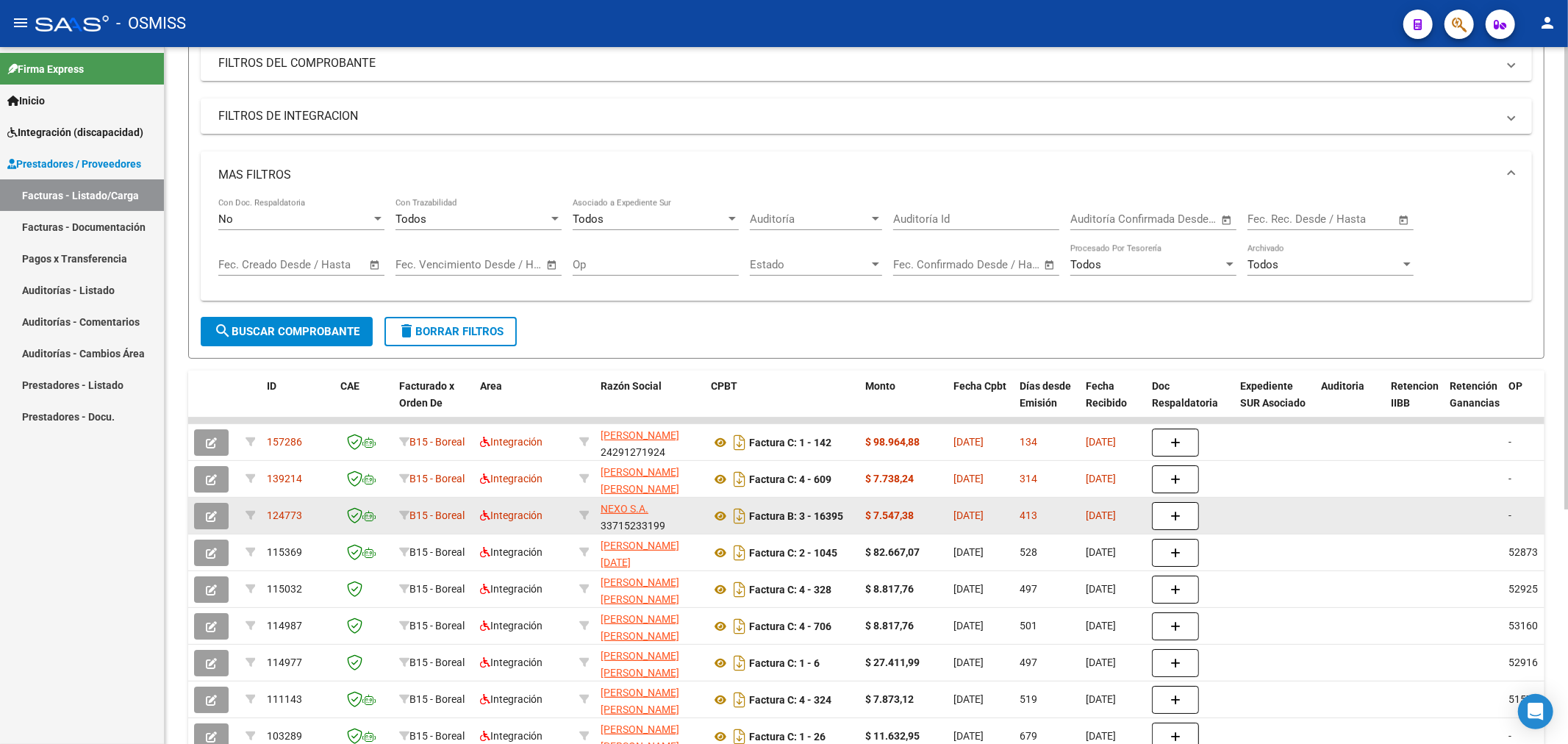
scroll to position [189, 0]
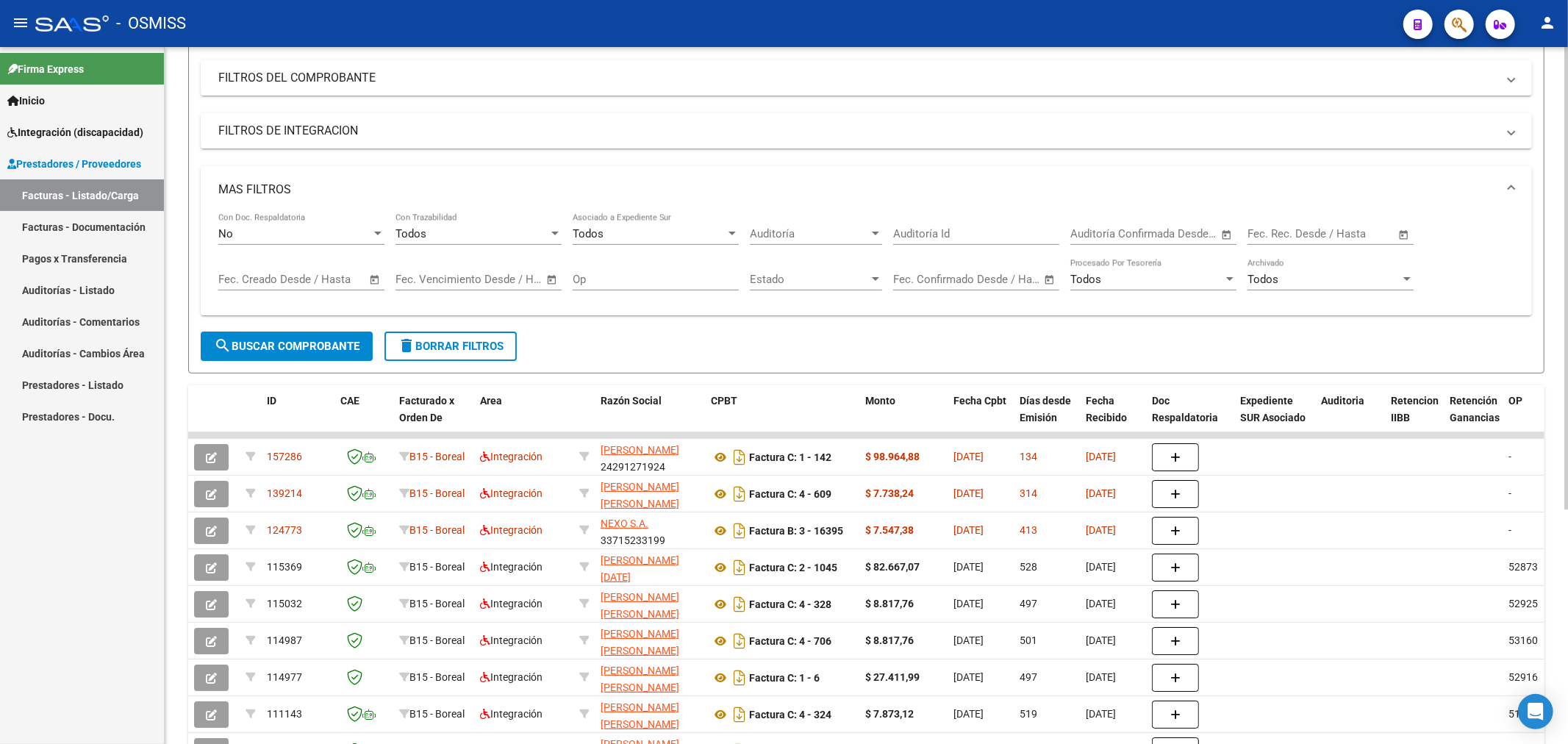
click at [260, 226] on div "No Con Doc. Respaldatoria" at bounding box center [301, 229] width 166 height 31
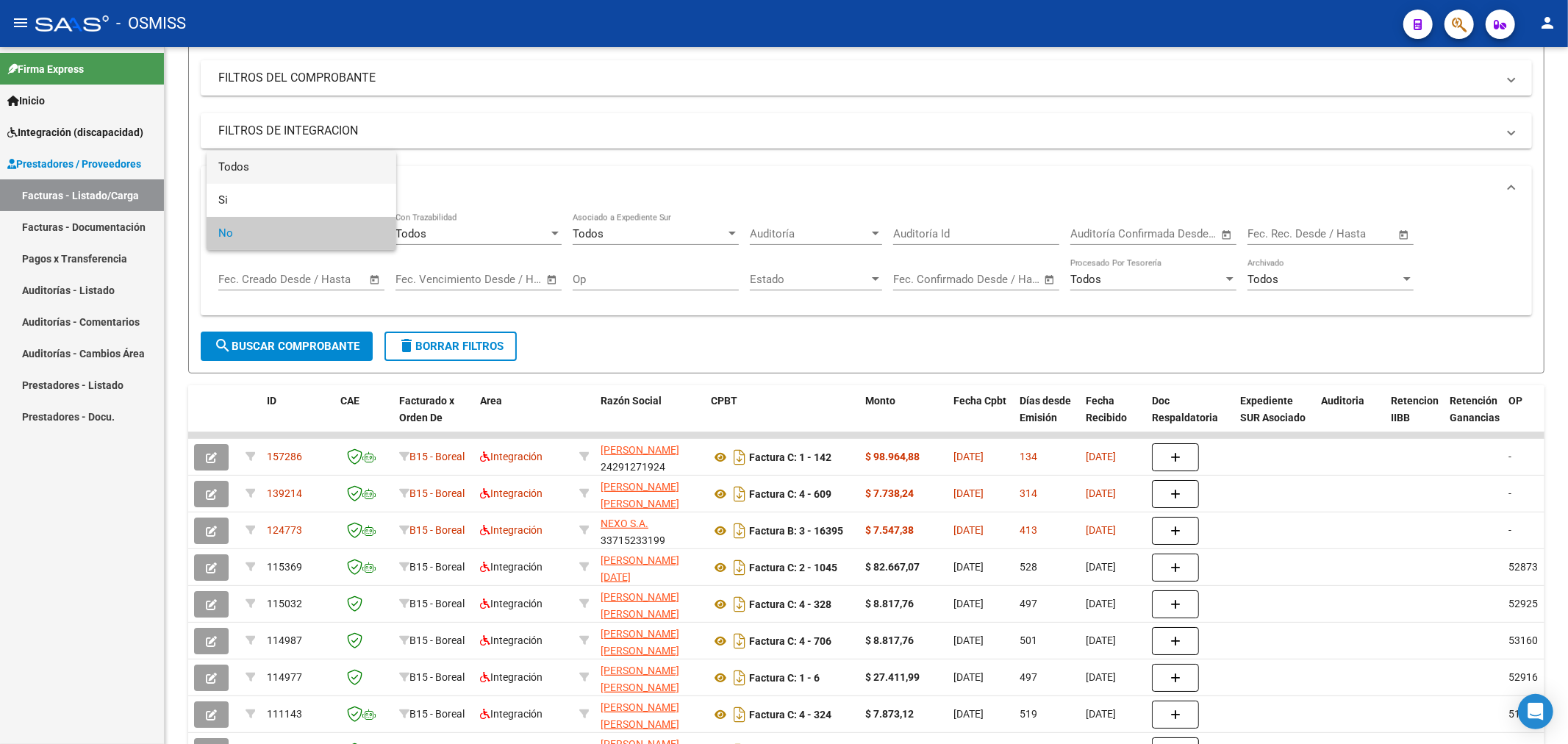
click at [298, 157] on span "Todos" at bounding box center [301, 167] width 166 height 33
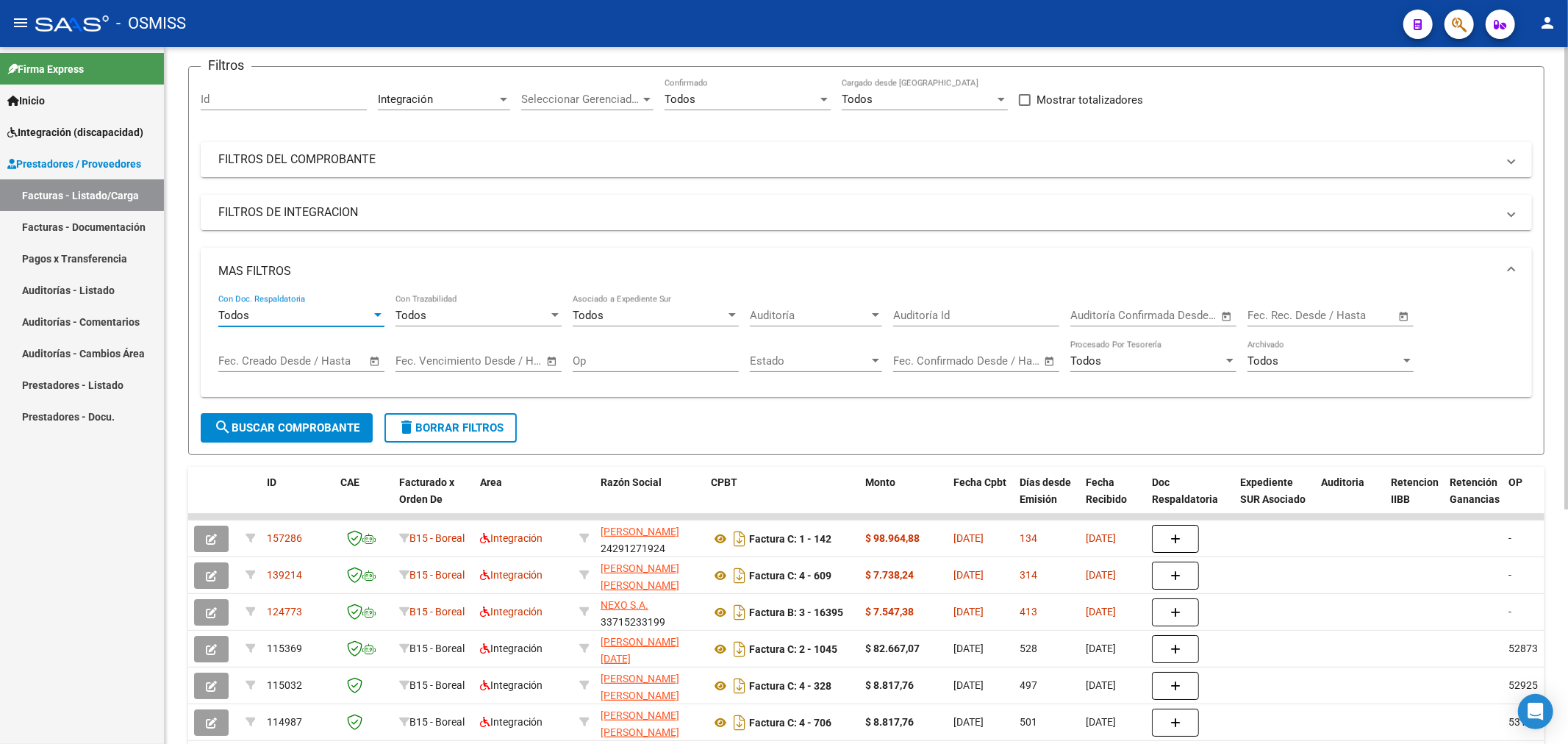
scroll to position [26, 0]
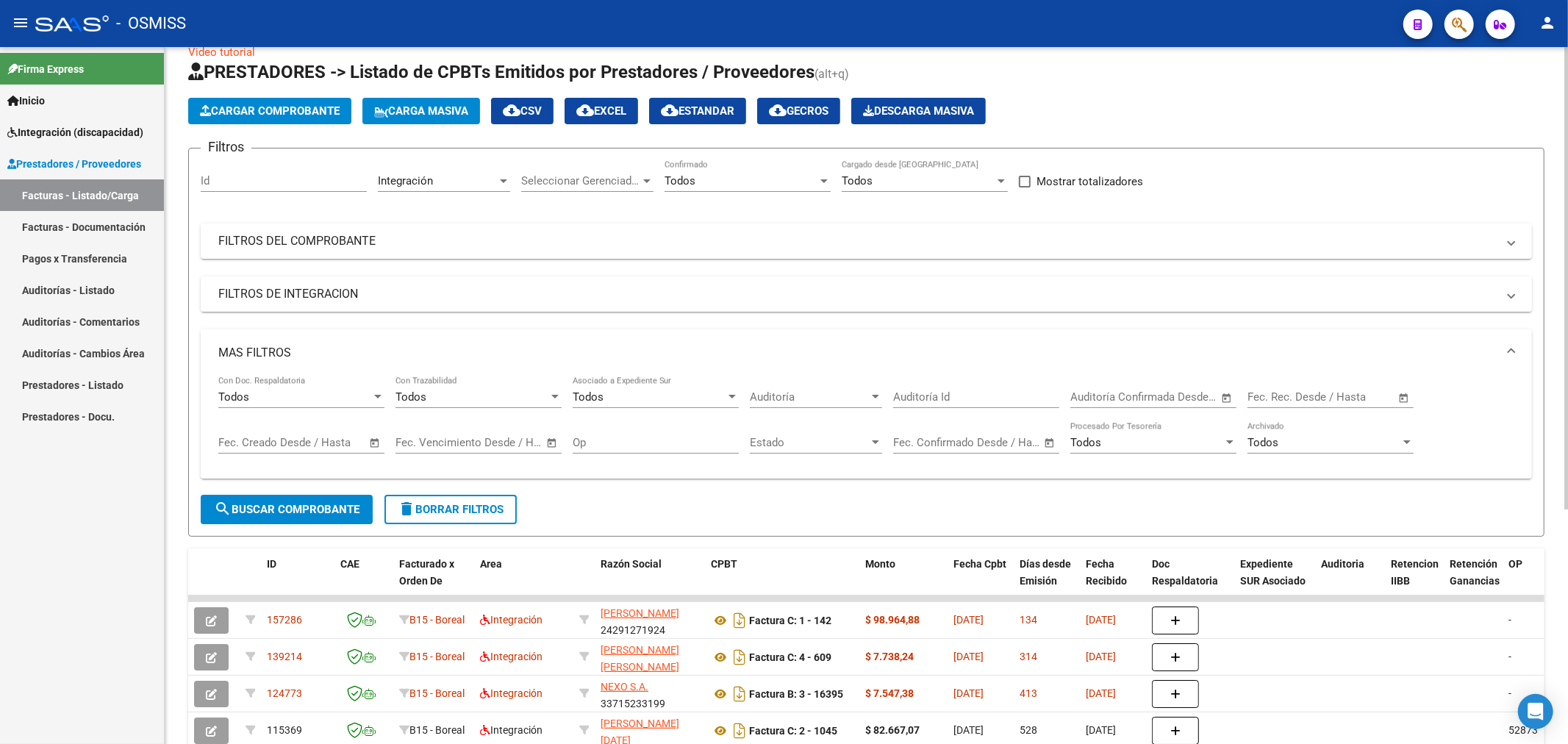
click at [327, 291] on mat-panel-title "FILTROS DE INTEGRACION" at bounding box center [857, 294] width 1279 height 17
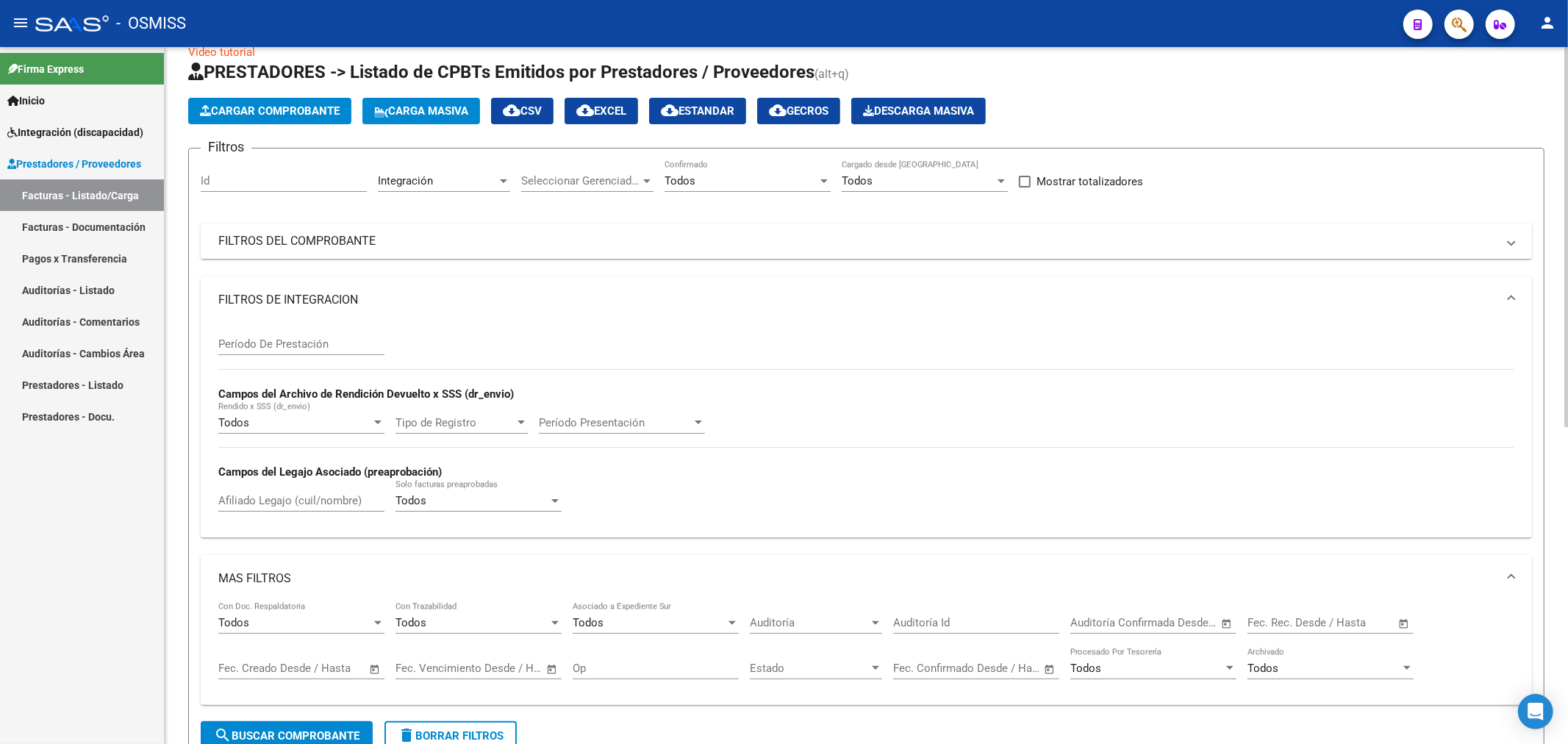
click at [447, 502] on div "Todos" at bounding box center [472, 500] width 153 height 13
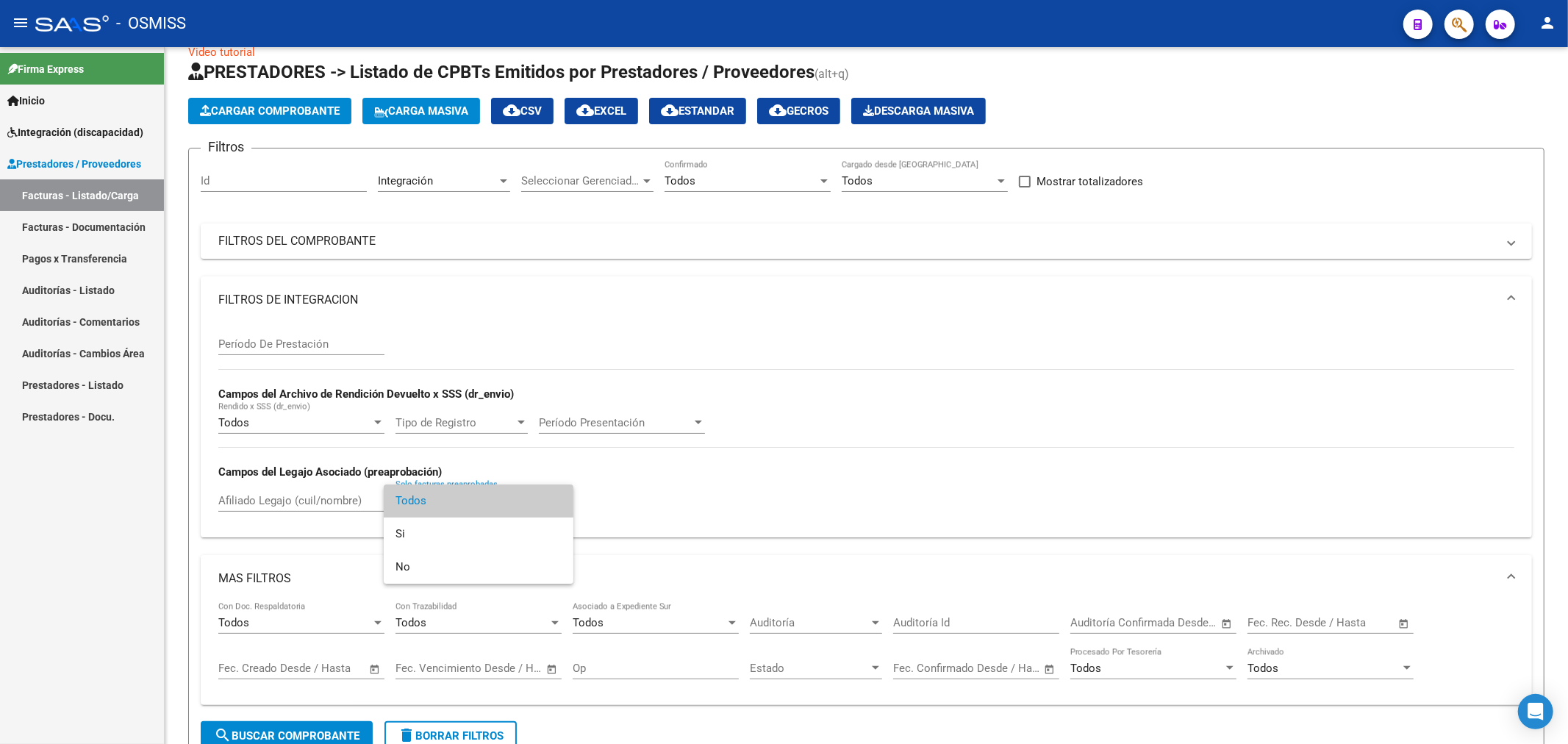
click at [313, 502] on div at bounding box center [784, 372] width 1568 height 744
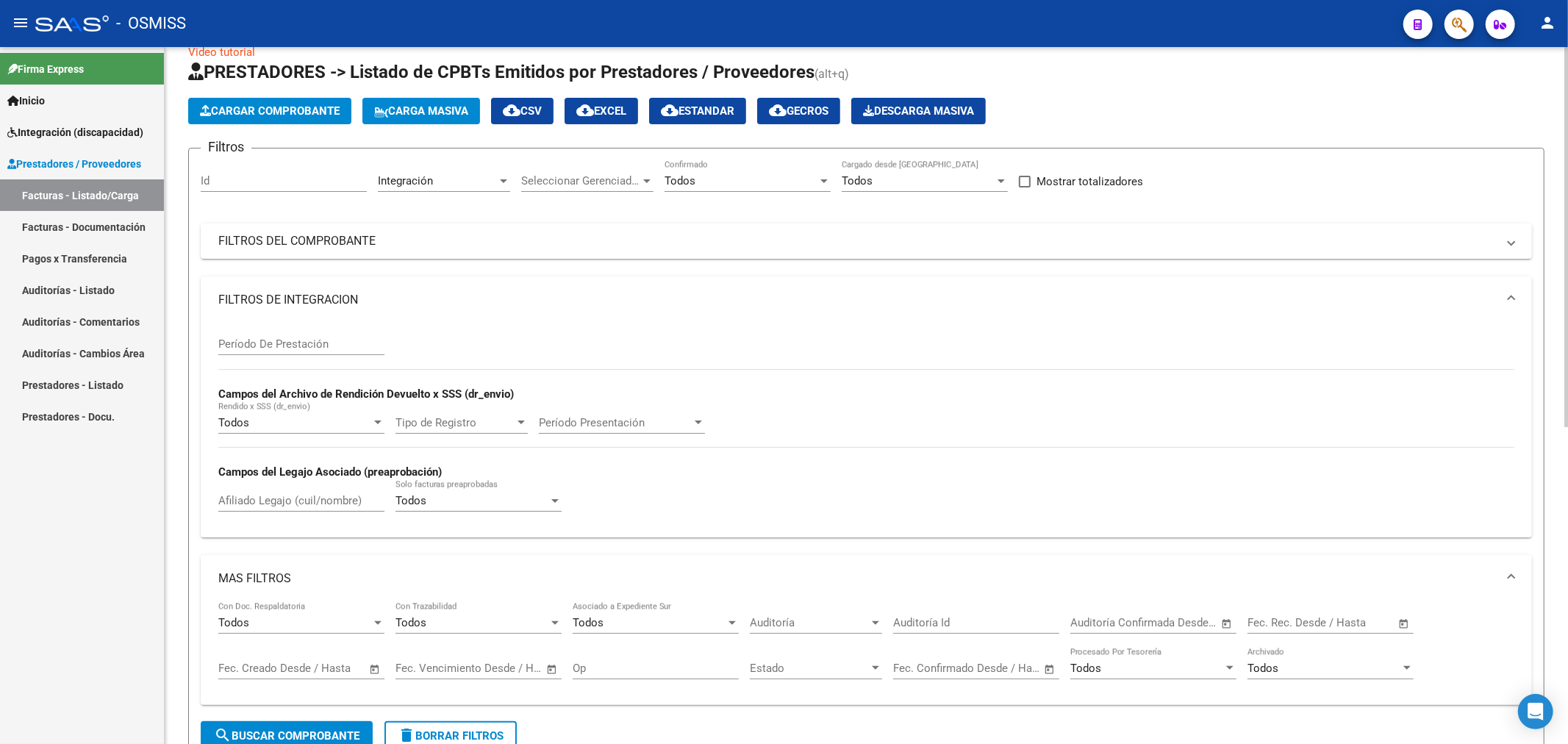
click at [409, 498] on span "Todos" at bounding box center [411, 500] width 31 height 13
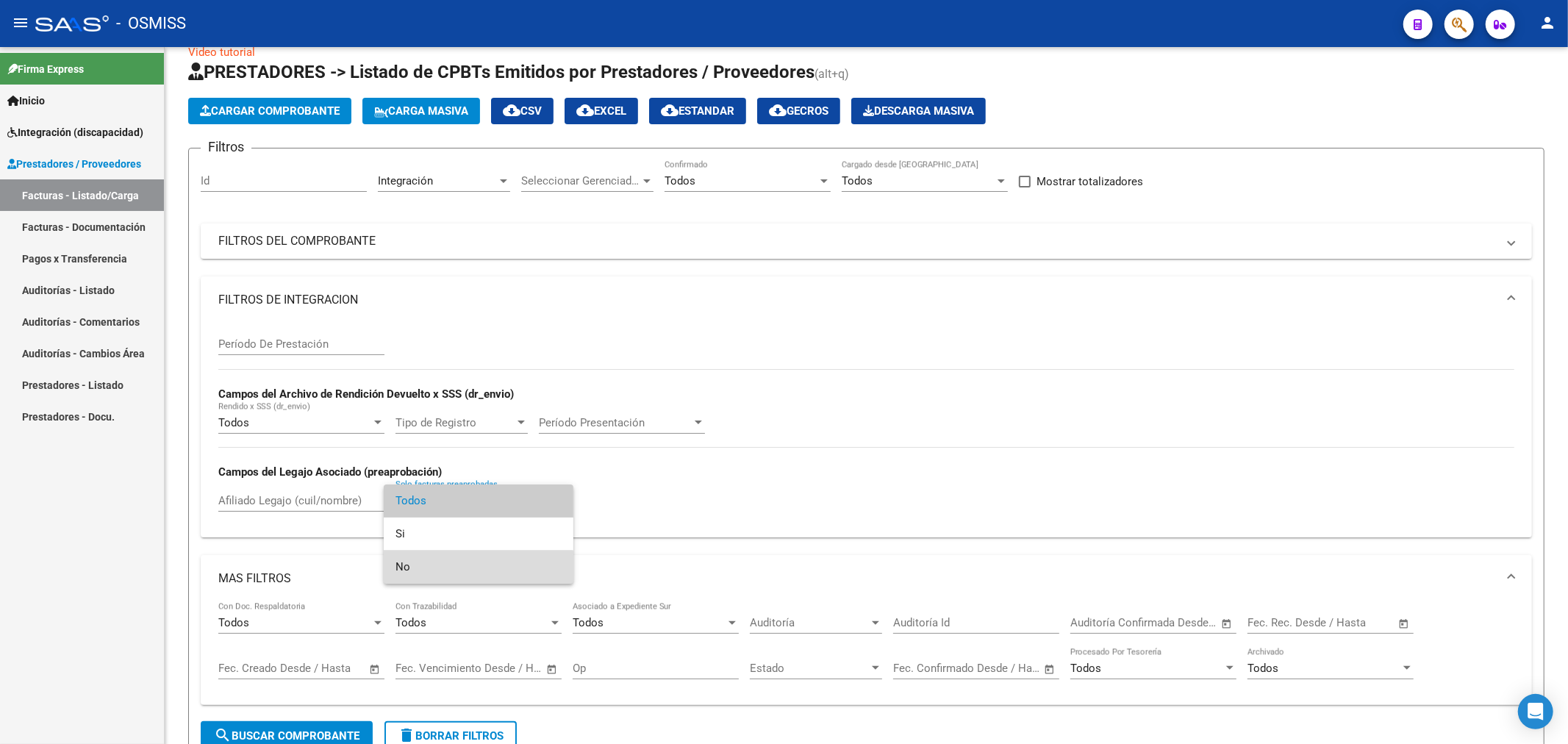
click at [425, 581] on span "No" at bounding box center [478, 567] width 166 height 33
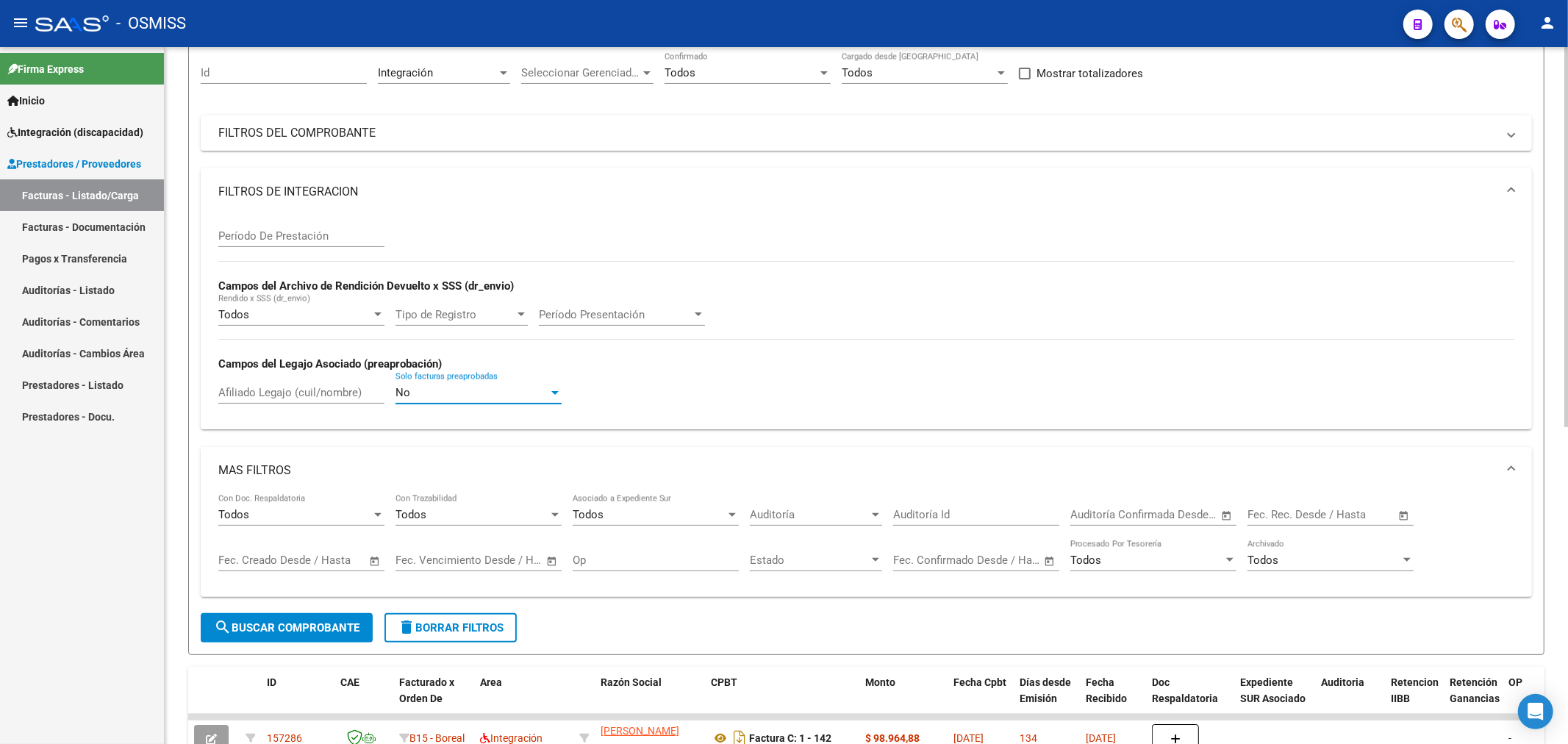
scroll to position [272, 0]
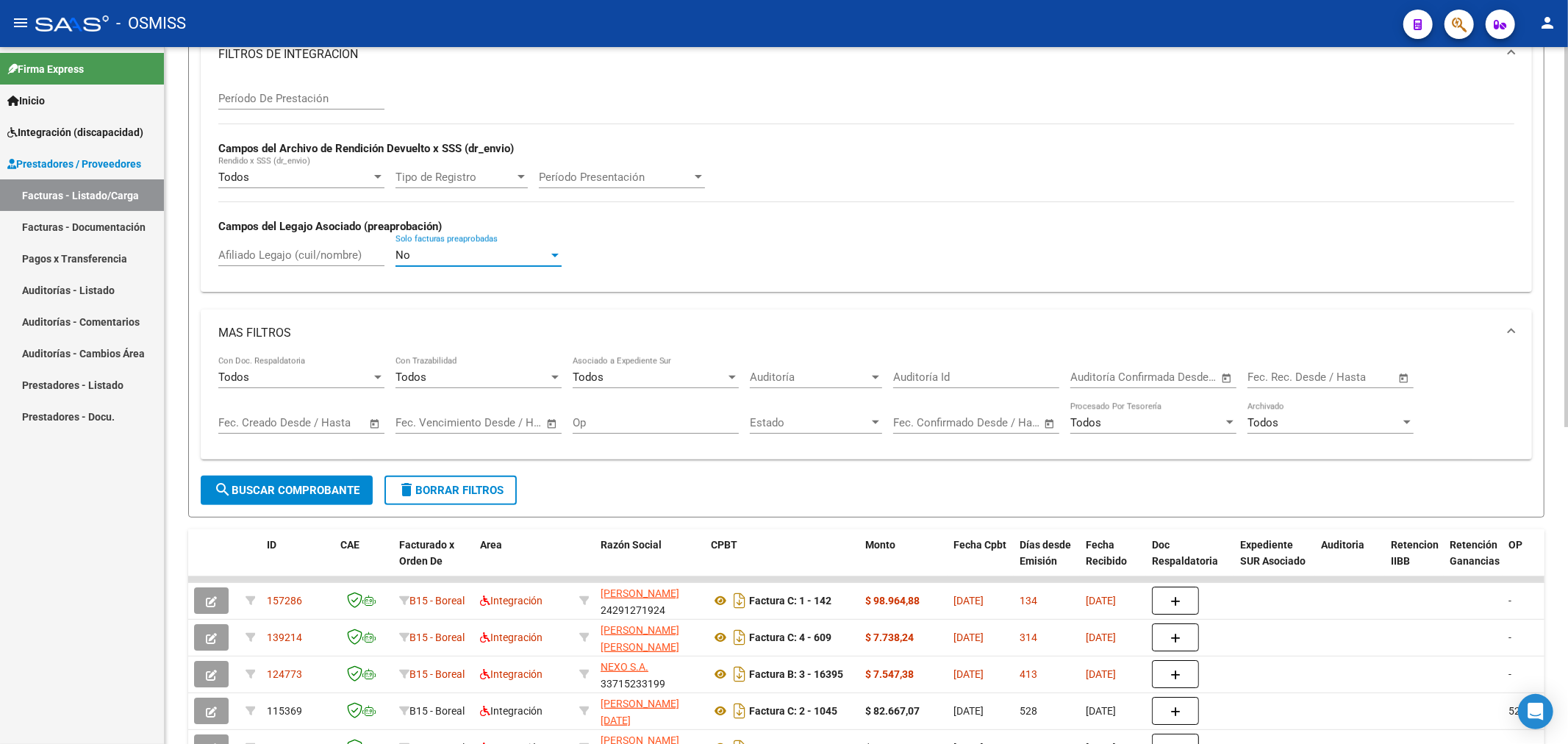
click at [325, 493] on span "search Buscar Comprobante" at bounding box center [286, 489] width 145 height 13
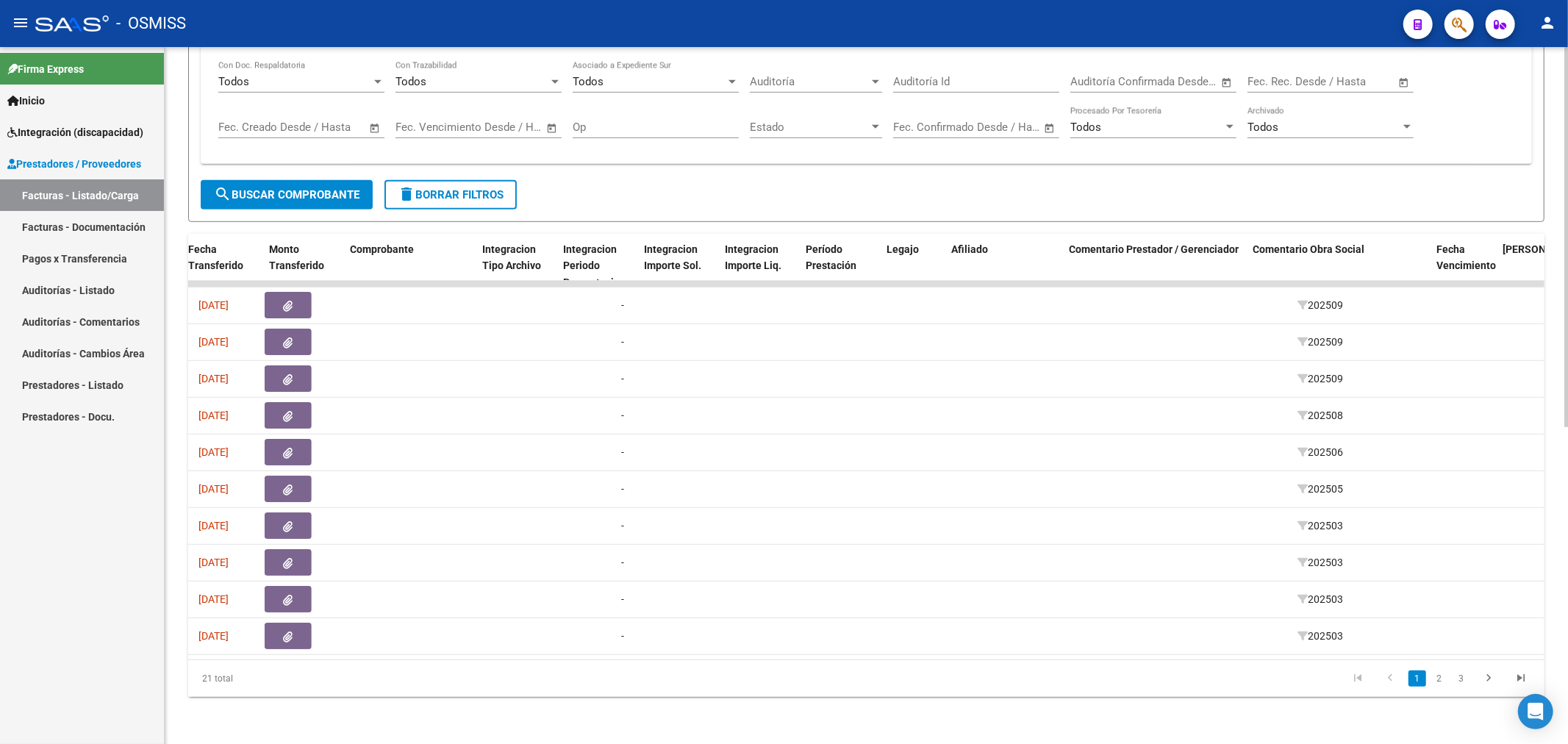
scroll to position [0, 1845]
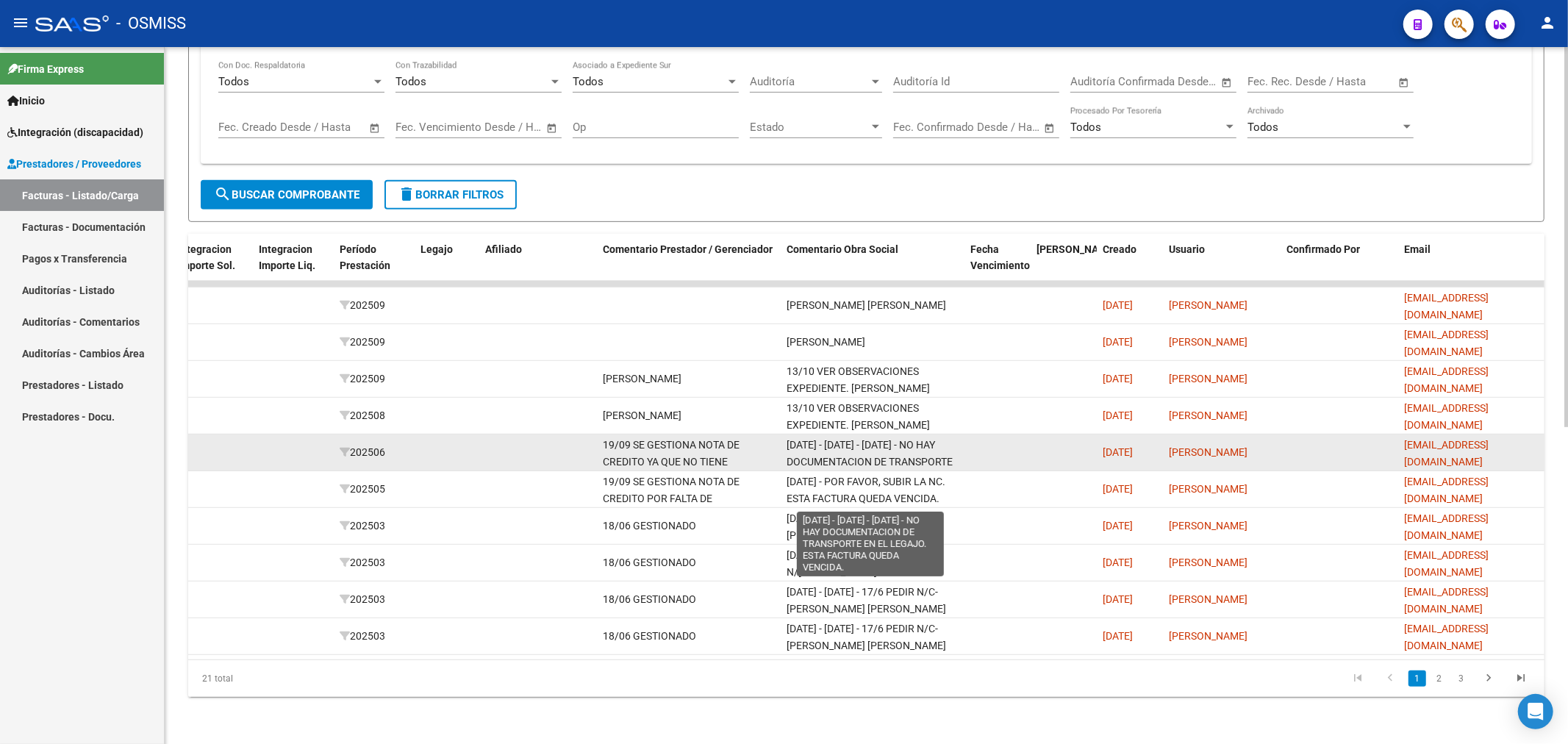
click at [860, 439] on span "[DATE] - [DATE] - [DATE] - NO HAY DOCUMENTACION DE TRANSPORTE EN EL LEGAJO. EST…" at bounding box center [869, 469] width 166 height 62
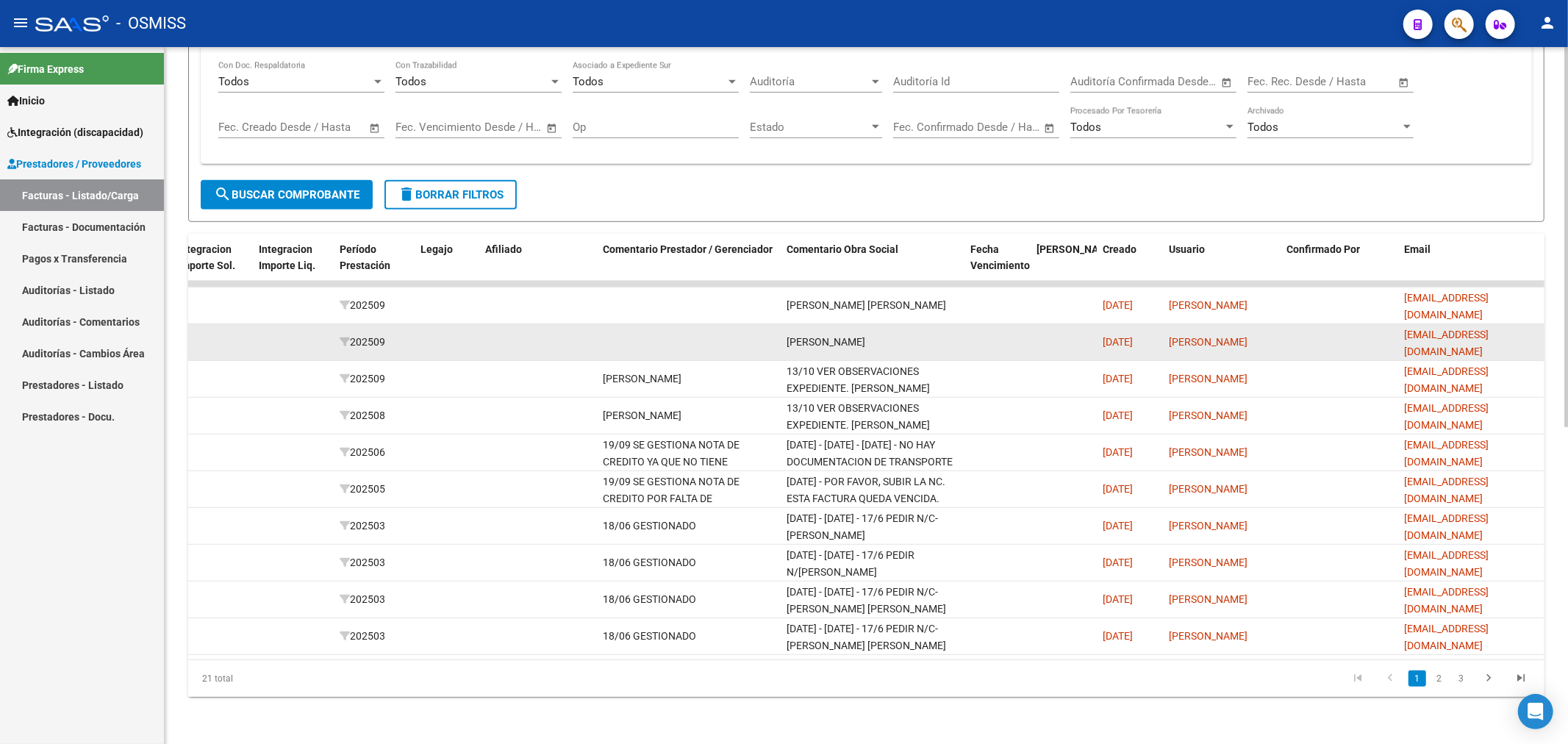
click at [521, 324] on datatable-body-cell at bounding box center [537, 342] width 117 height 36
click at [674, 336] on datatable-body-cell at bounding box center [688, 342] width 183 height 36
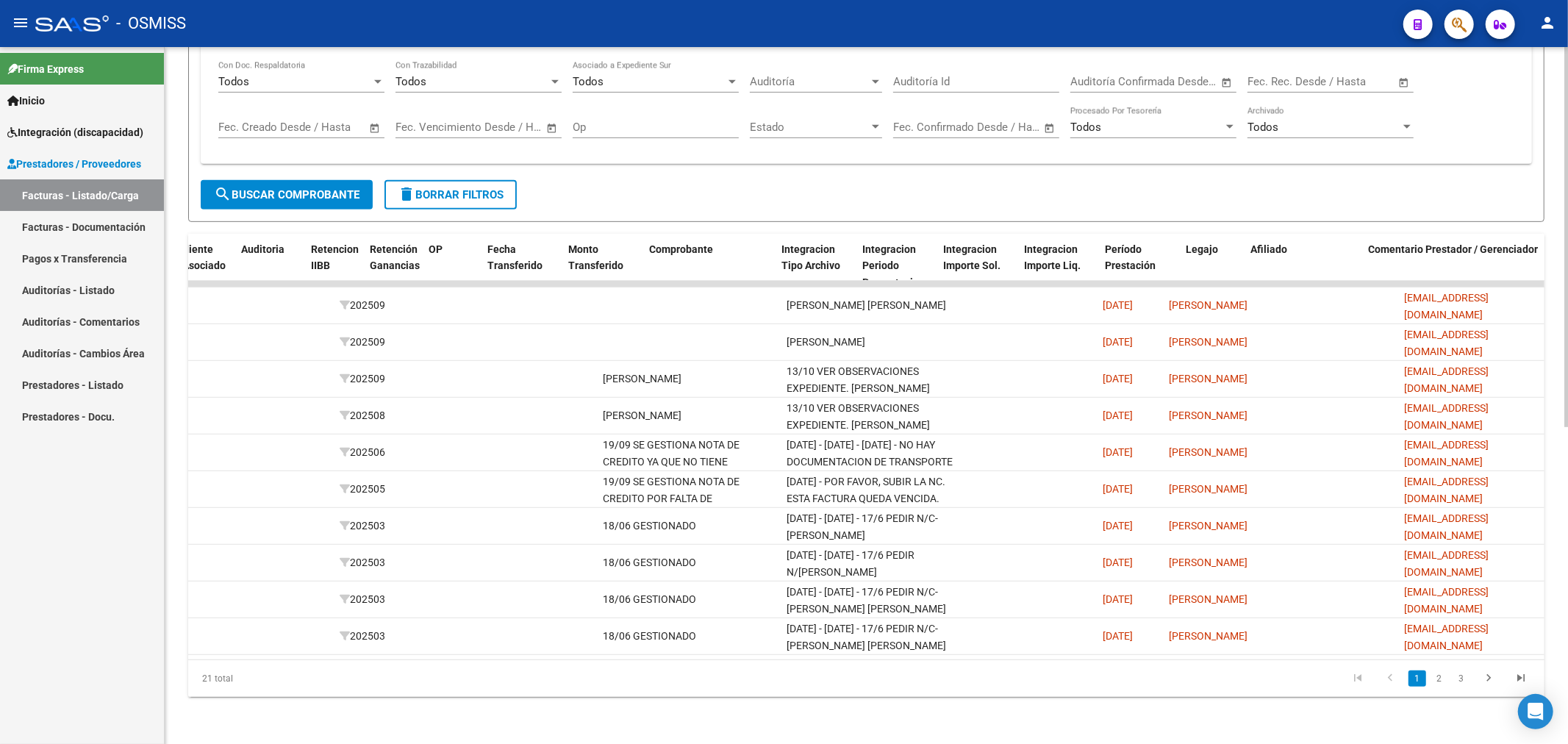
scroll to position [0, 0]
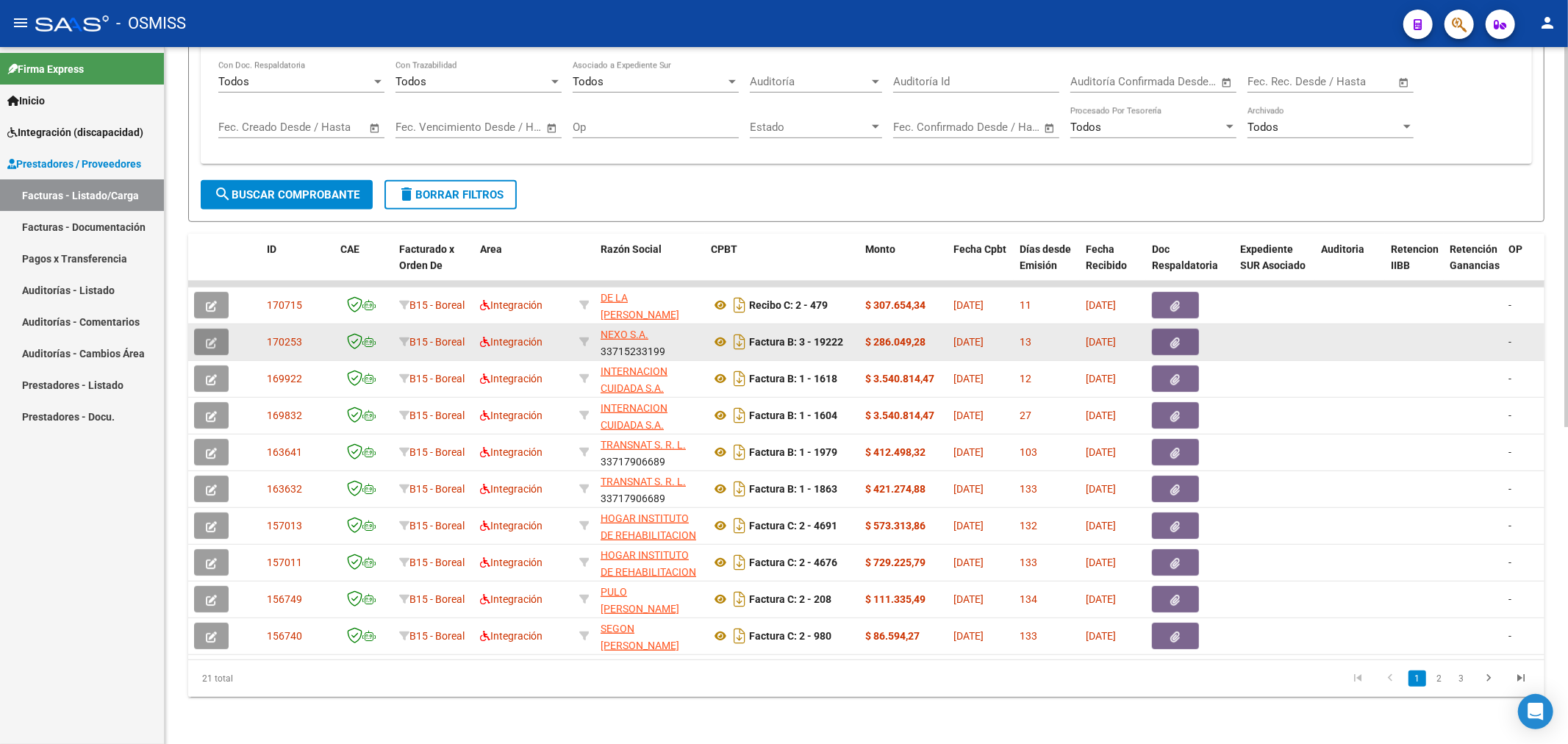
click at [215, 337] on icon "button" at bounding box center [211, 342] width 11 height 11
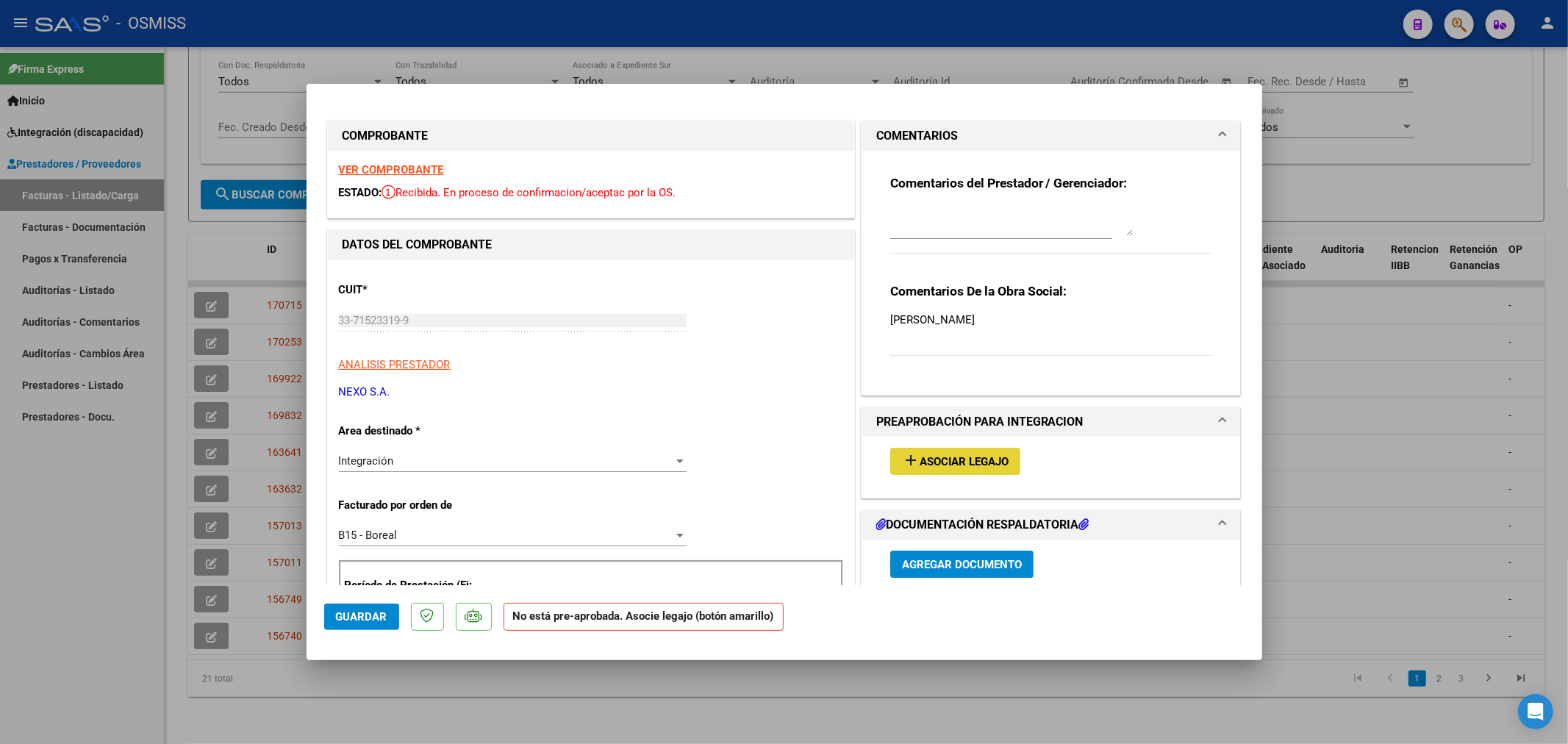
click at [860, 465] on span "Asociar Legajo" at bounding box center [964, 462] width 89 height 13
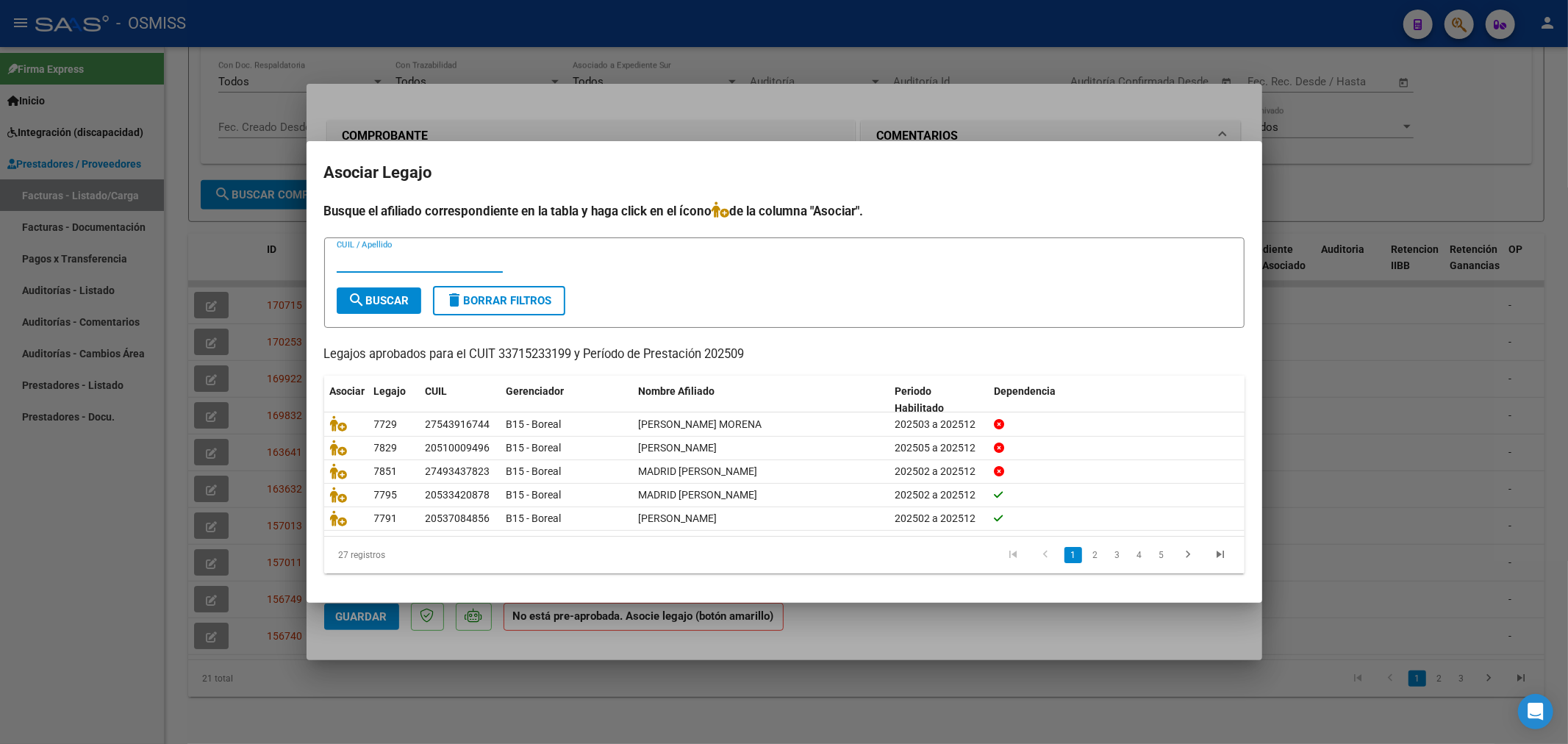
click at [399, 267] on input "CUIL / Apellido" at bounding box center [419, 261] width 166 height 13
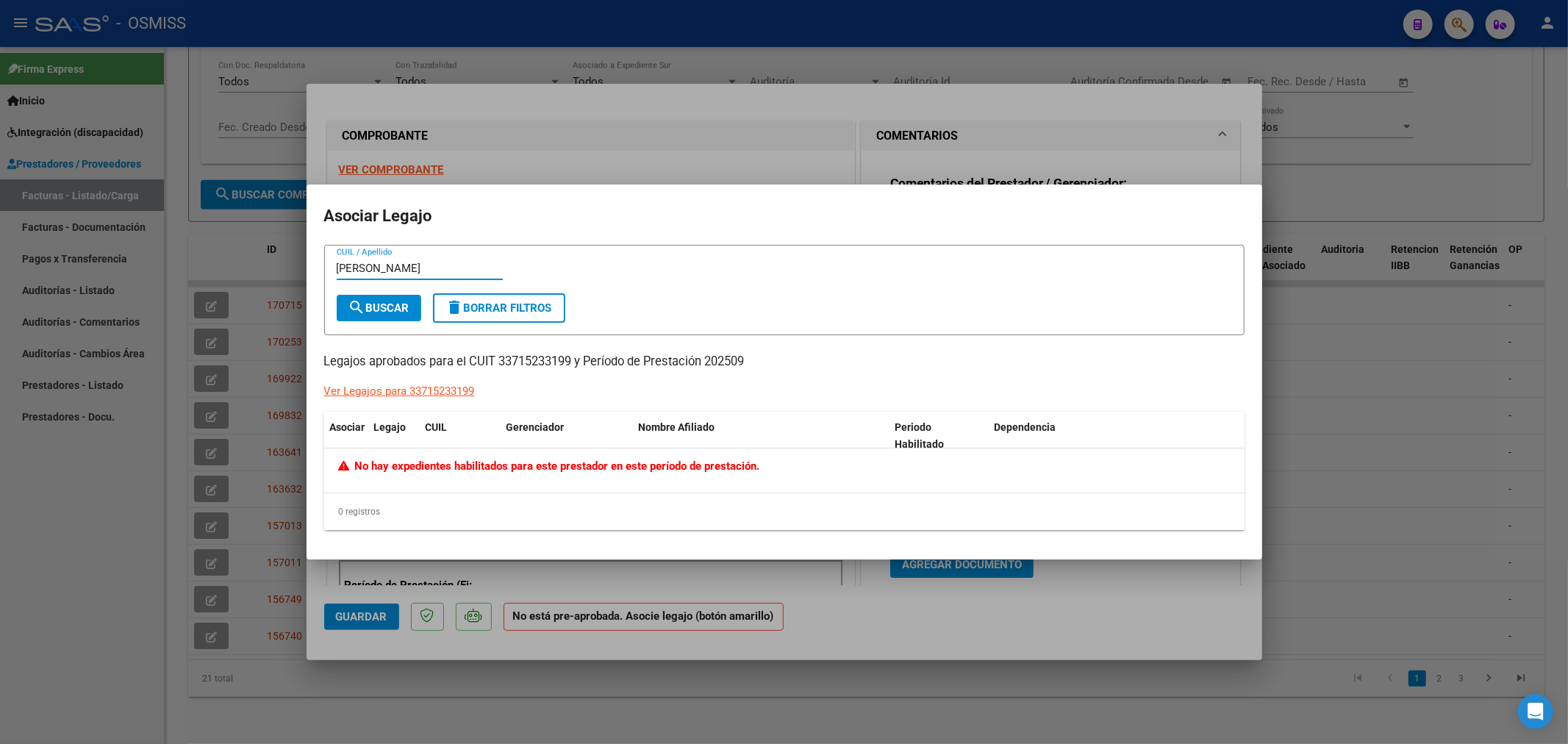
type input "[PERSON_NAME]"
click at [608, 132] on div at bounding box center [784, 372] width 1568 height 744
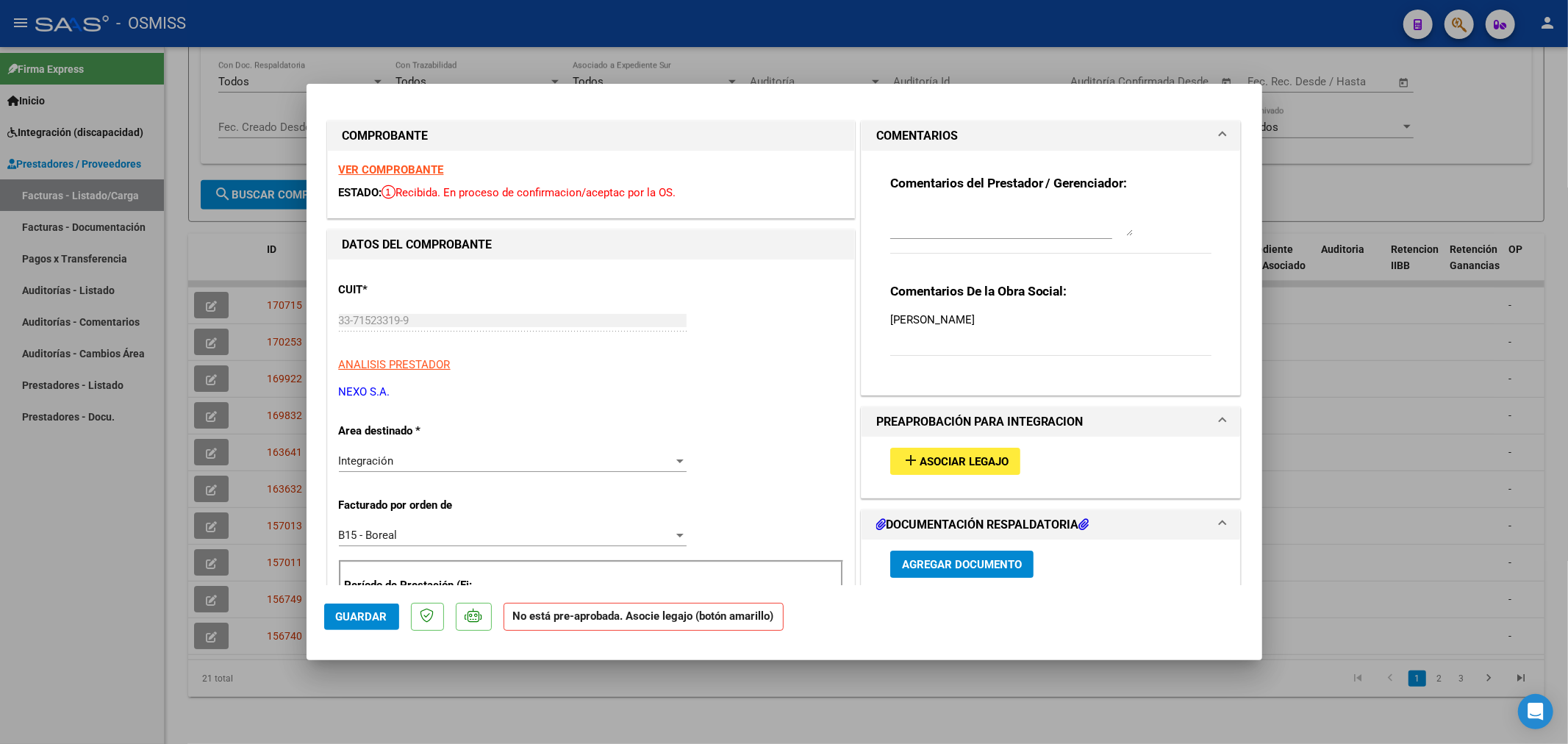
type input "$ 0,00"
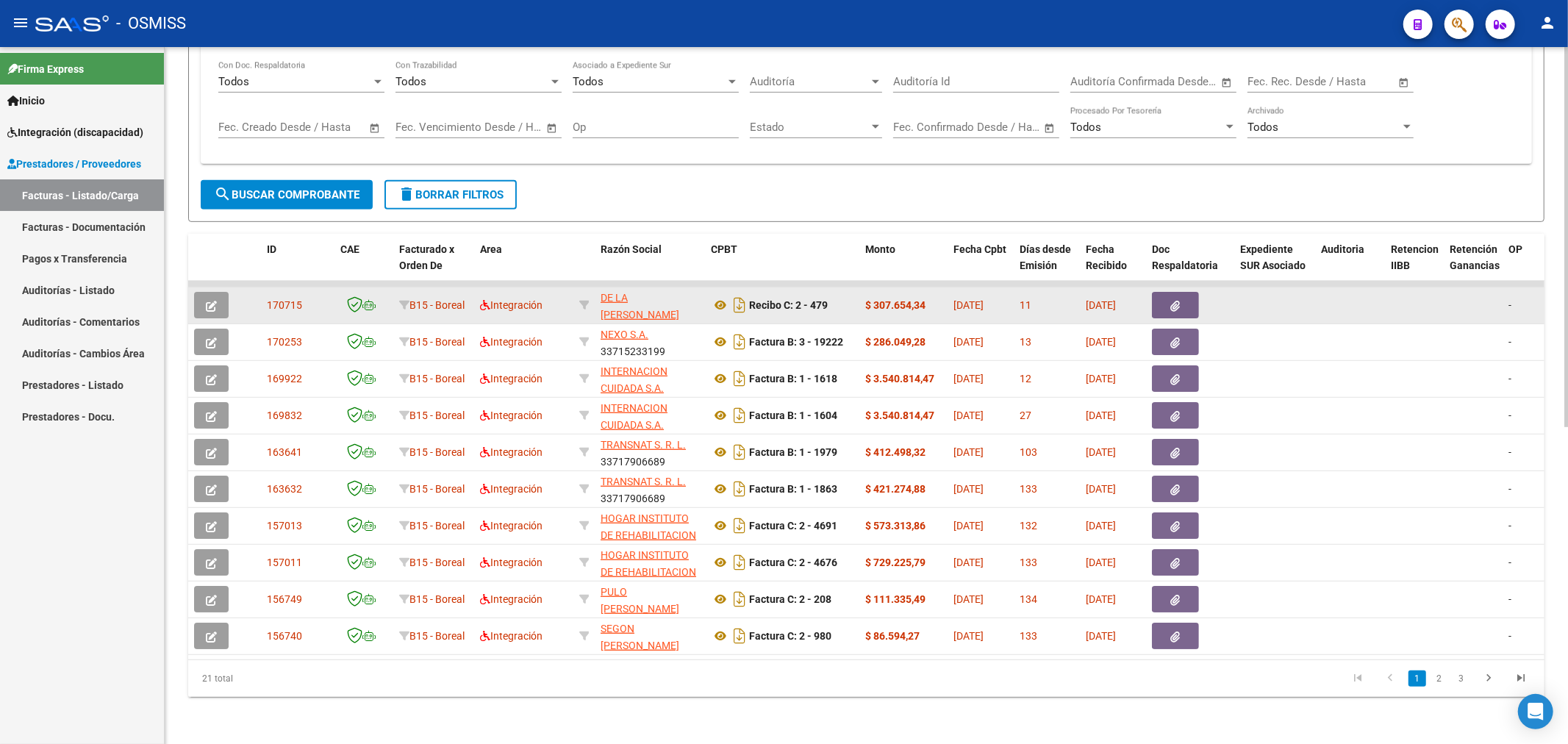
click at [200, 292] on button "button" at bounding box center [211, 305] width 35 height 26
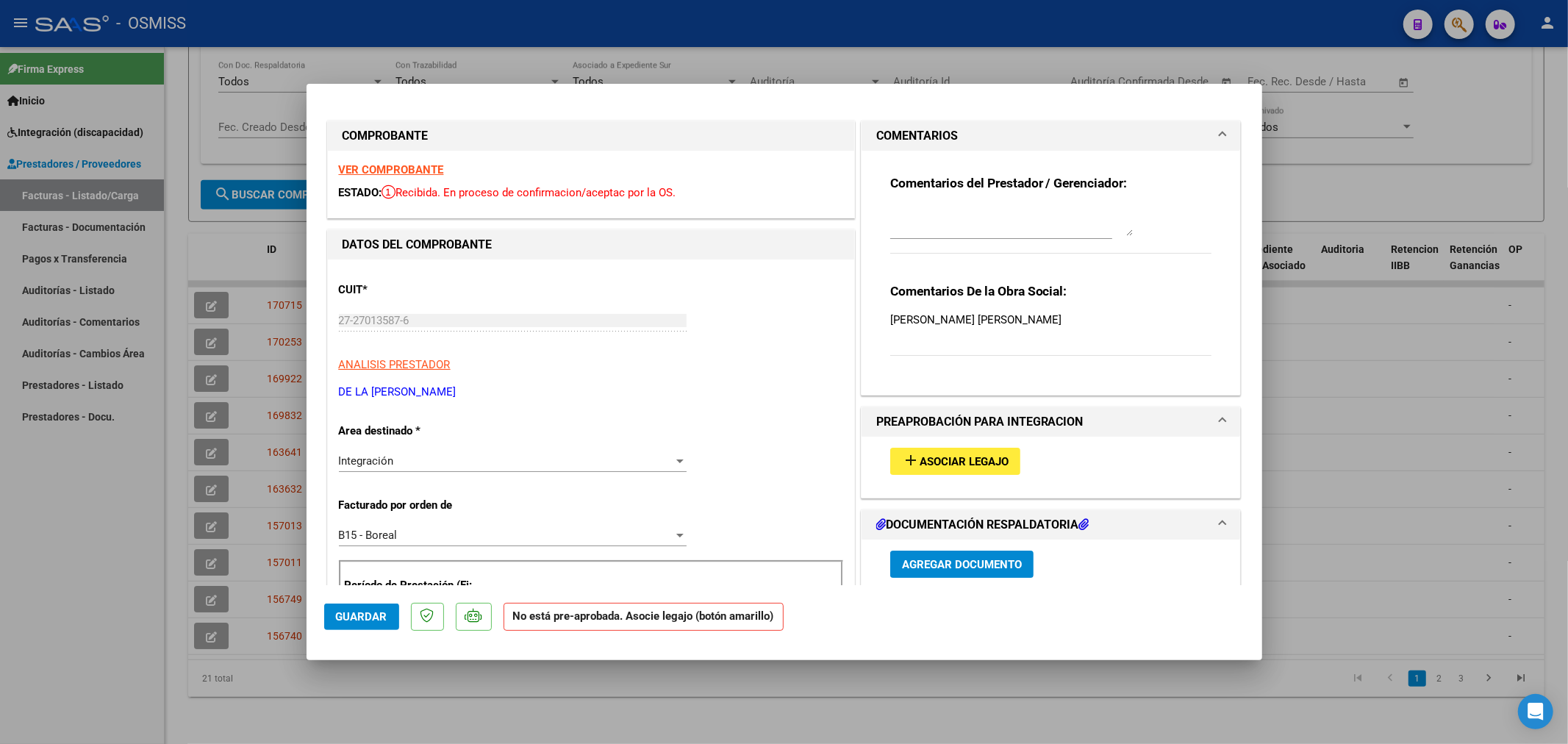
click at [860, 461] on span "Asociar Legajo" at bounding box center [964, 462] width 89 height 13
type input "$ 0,00"
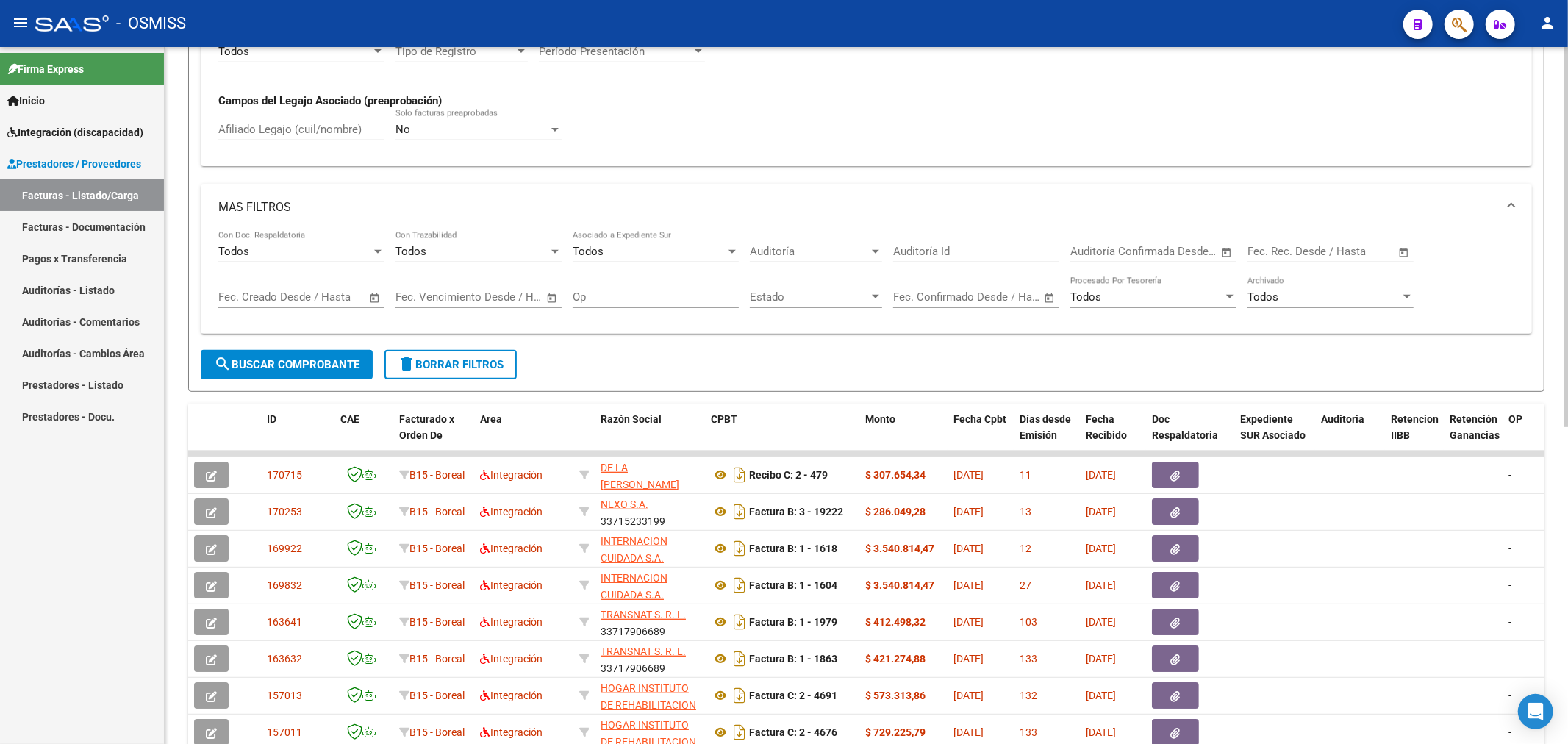
scroll to position [171, 0]
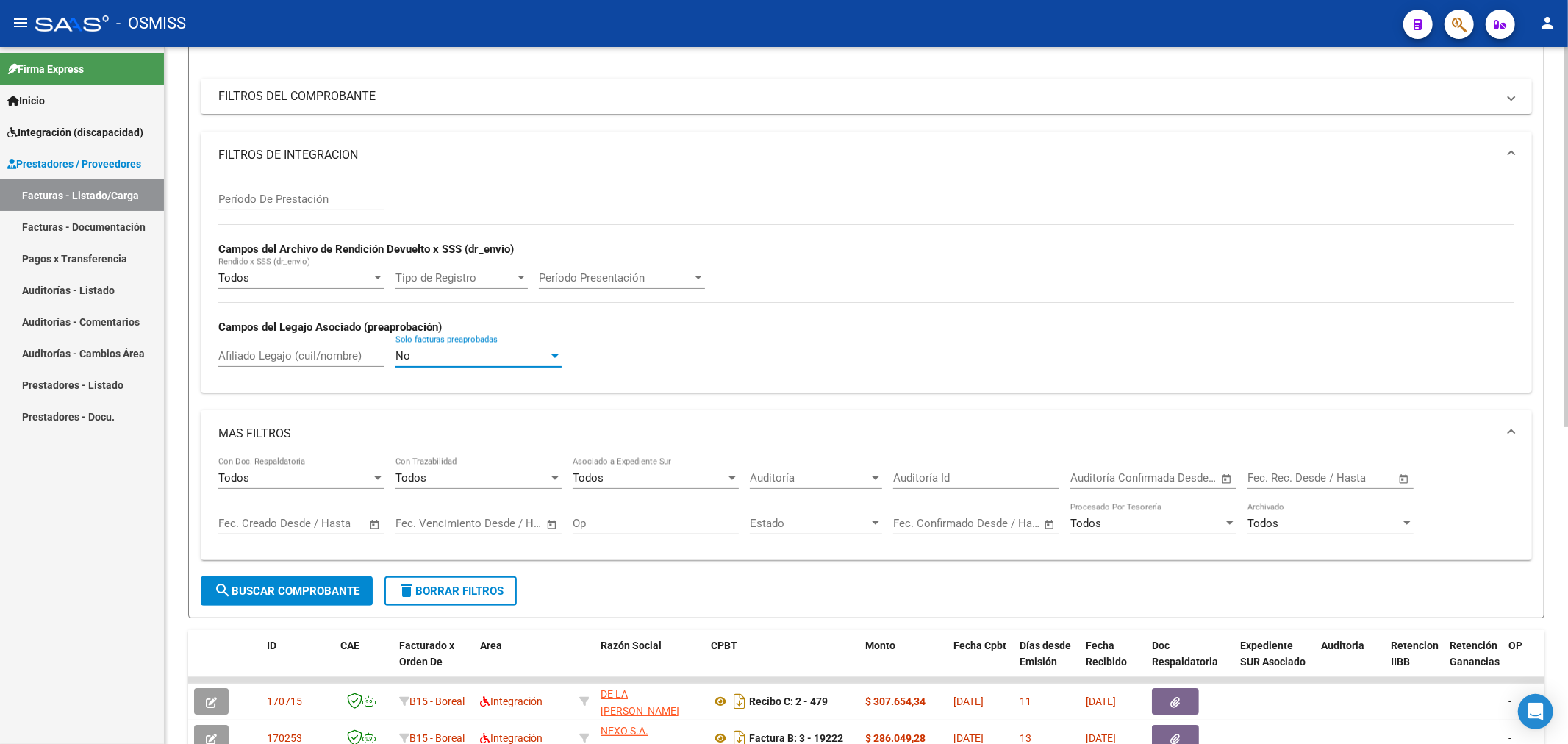
click at [498, 356] on div "No" at bounding box center [472, 355] width 153 height 13
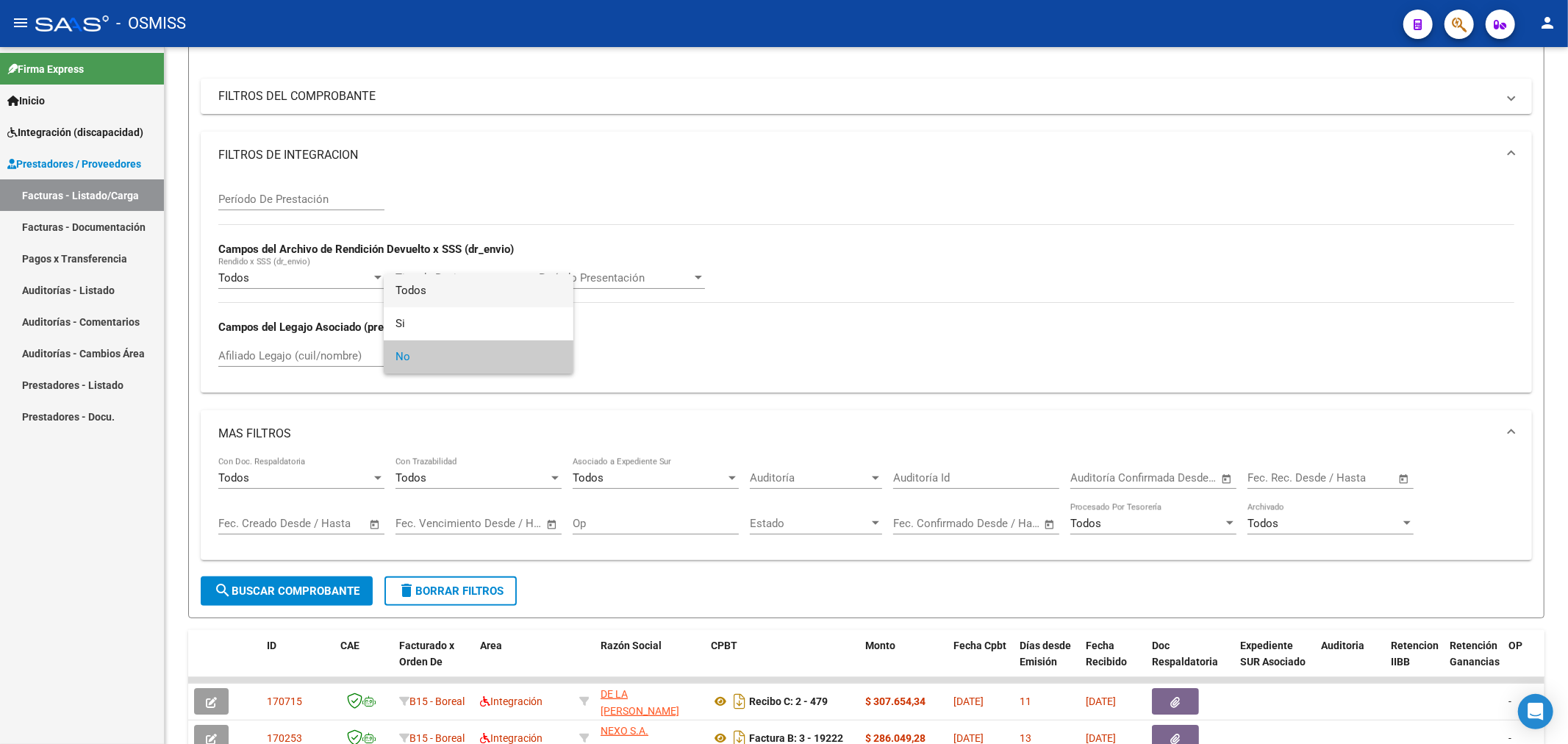
click at [490, 290] on span "Todos" at bounding box center [478, 290] width 166 height 33
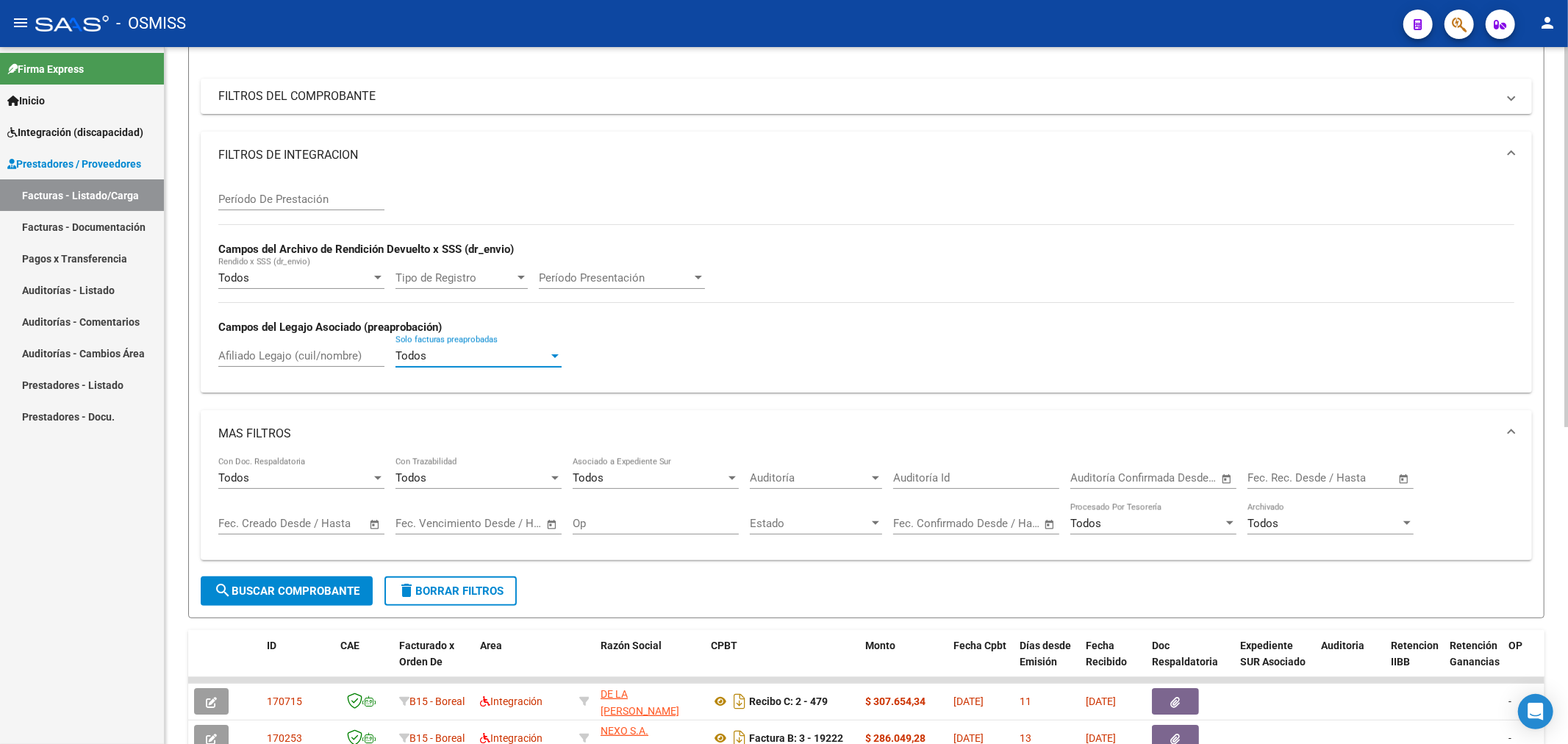
click at [313, 594] on span "search Buscar Comprobante" at bounding box center [286, 590] width 145 height 13
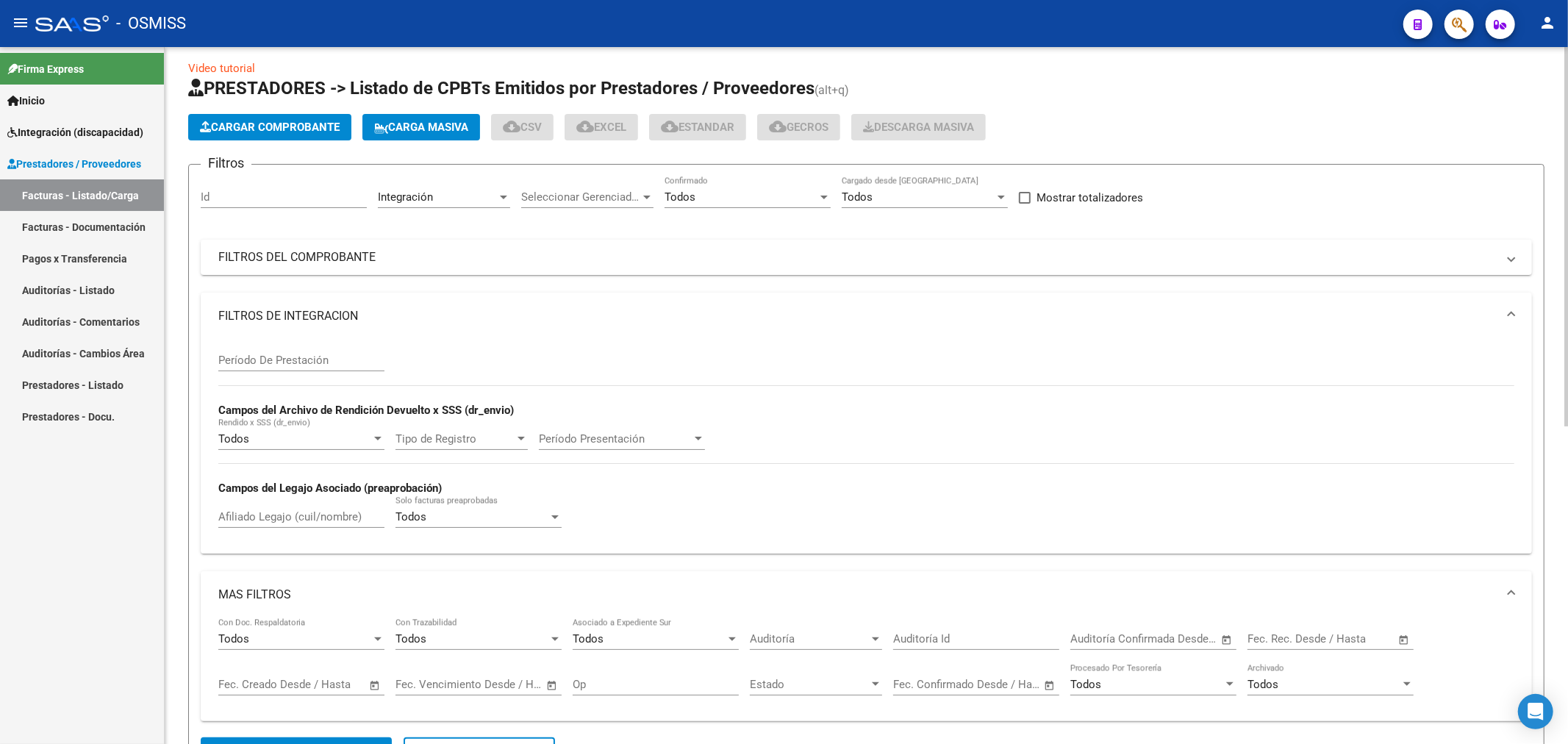
scroll to position [0, 0]
